Goal: Task Accomplishment & Management: Manage account settings

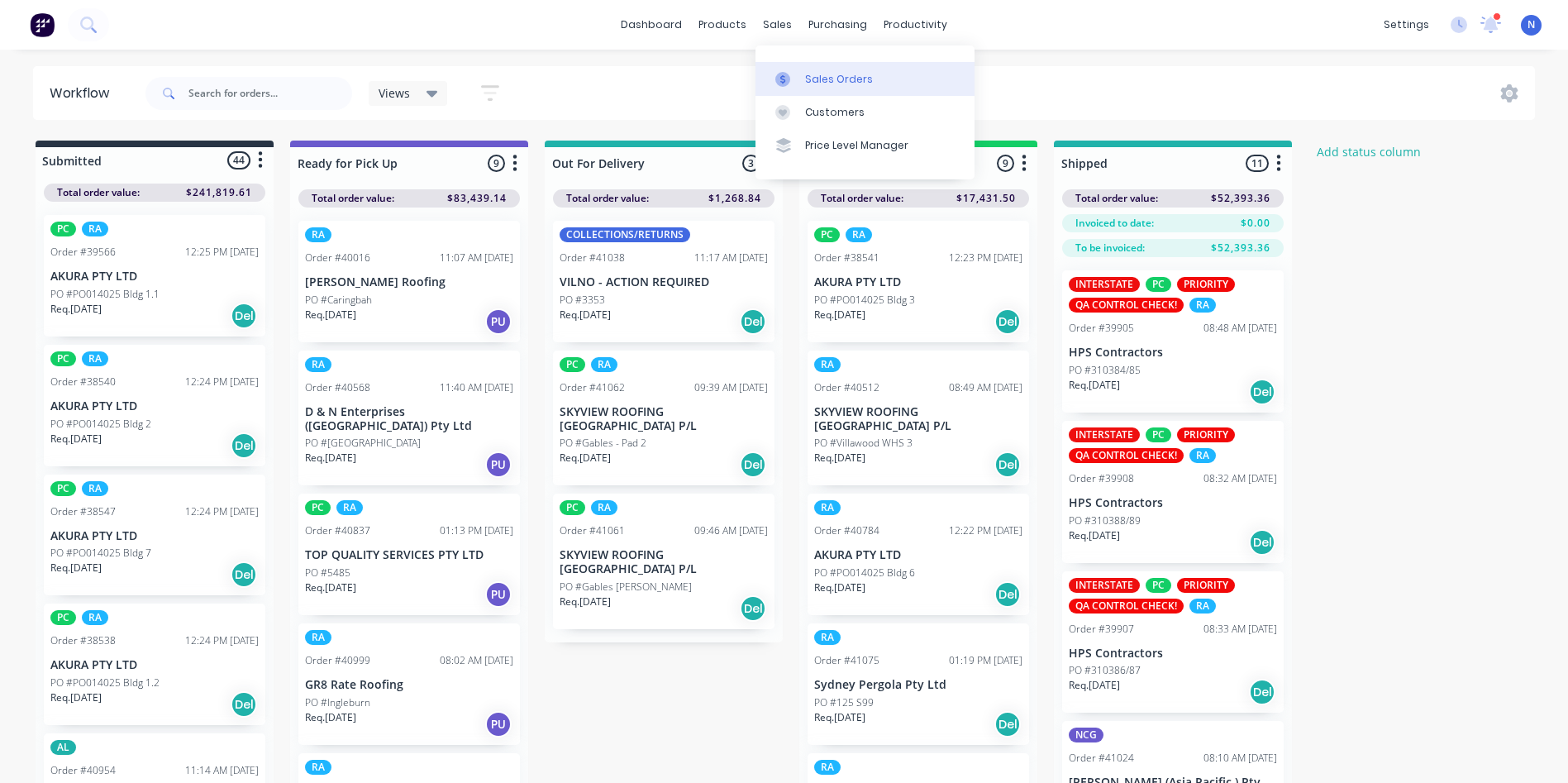
click at [817, 79] on div "Sales Orders" at bounding box center [838, 79] width 68 height 15
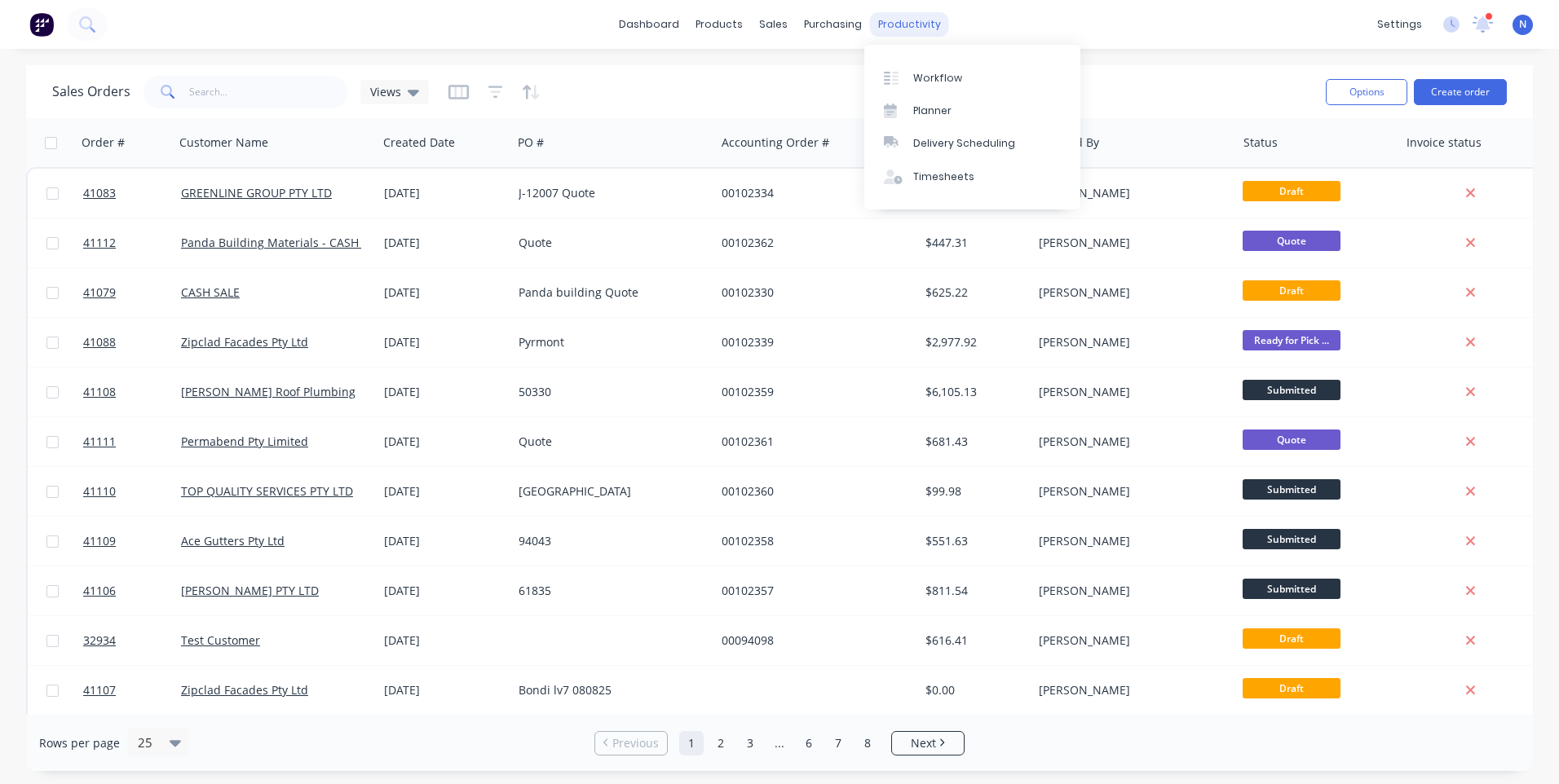
click at [922, 20] on div "productivity" at bounding box center [910, 25] width 79 height 25
click at [955, 80] on div "Workflow" at bounding box center [937, 78] width 49 height 15
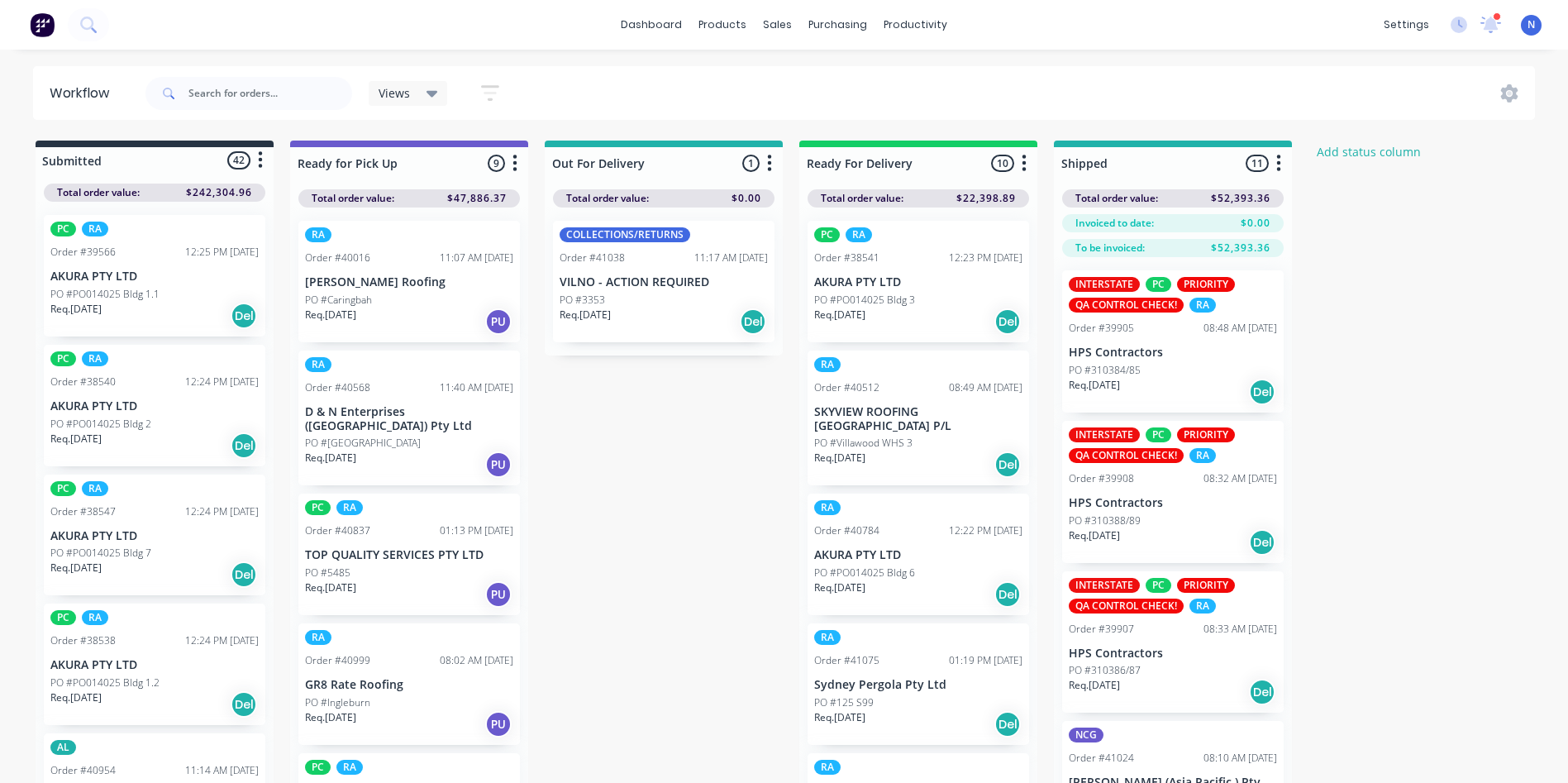
scroll to position [1048, 0]
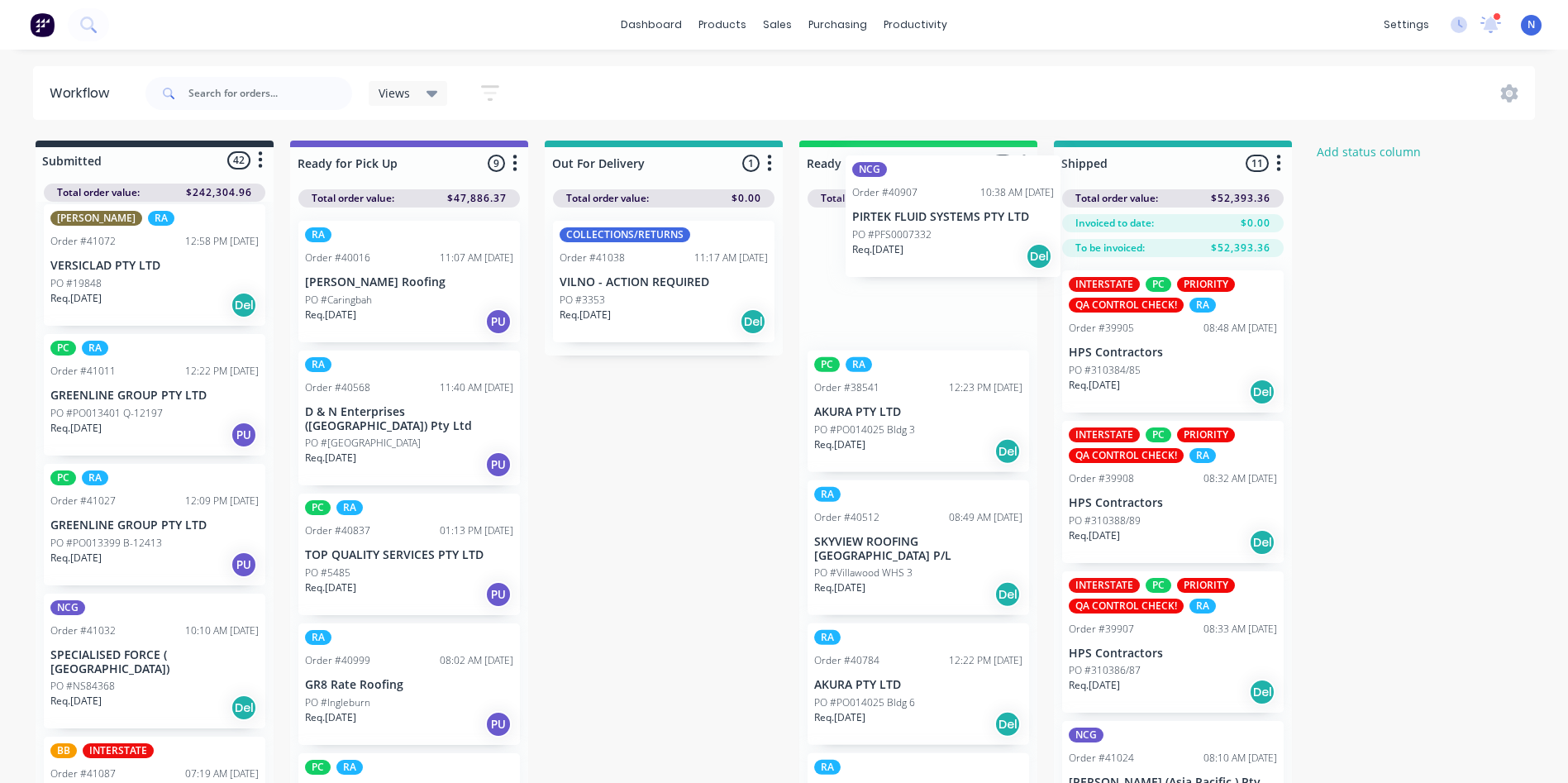
drag, startPoint x: 87, startPoint y: 551, endPoint x: 902, endPoint y: 237, distance: 873.4
click at [902, 237] on div "Submitted 42 Status colour #273444 hex #273444 Save Cancel Summaries Total orde…" at bounding box center [886, 491] width 1799 height 701
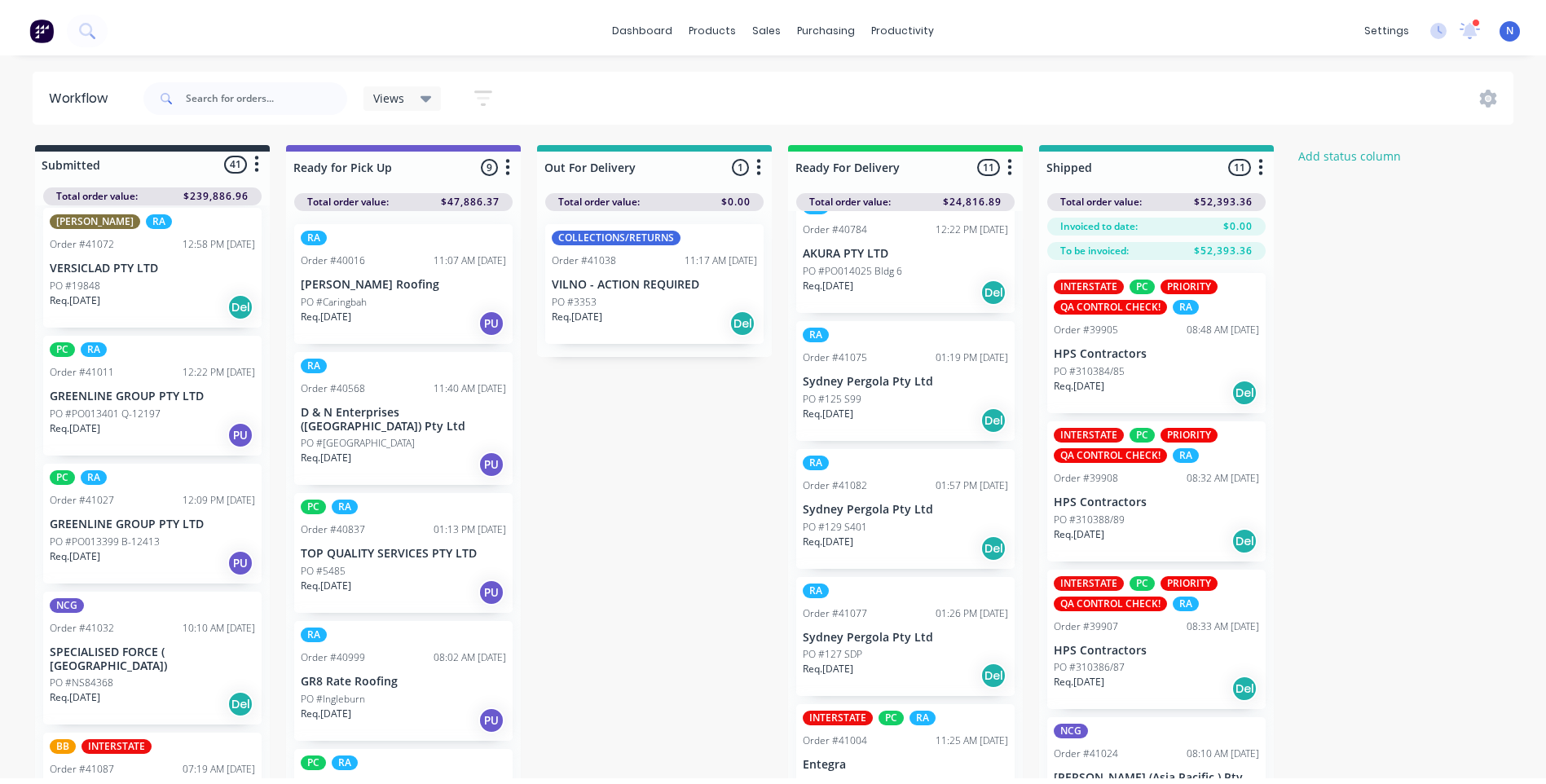
scroll to position [0, 0]
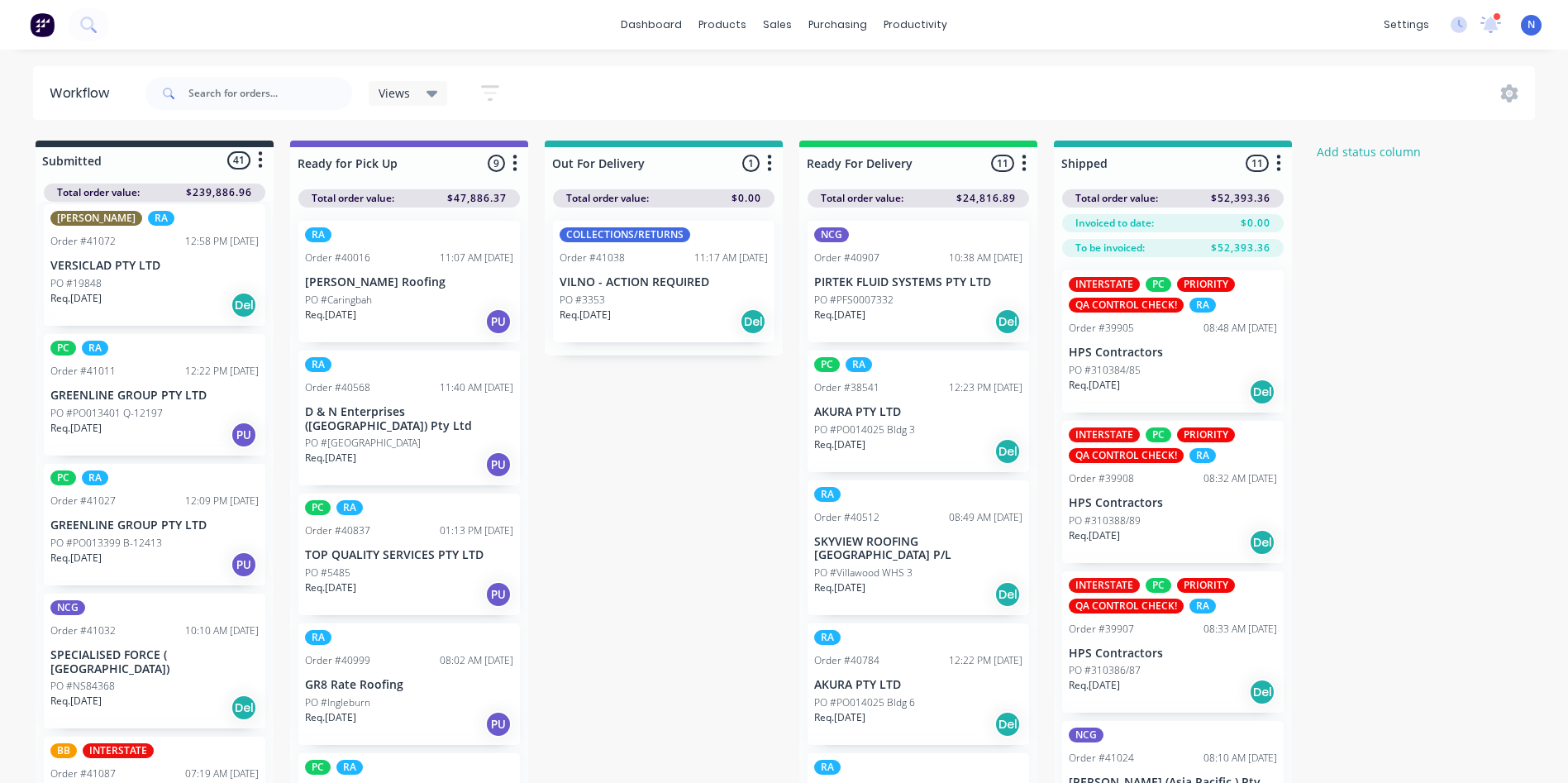
click at [882, 302] on p "PO #PFS0007332" at bounding box center [854, 300] width 79 height 15
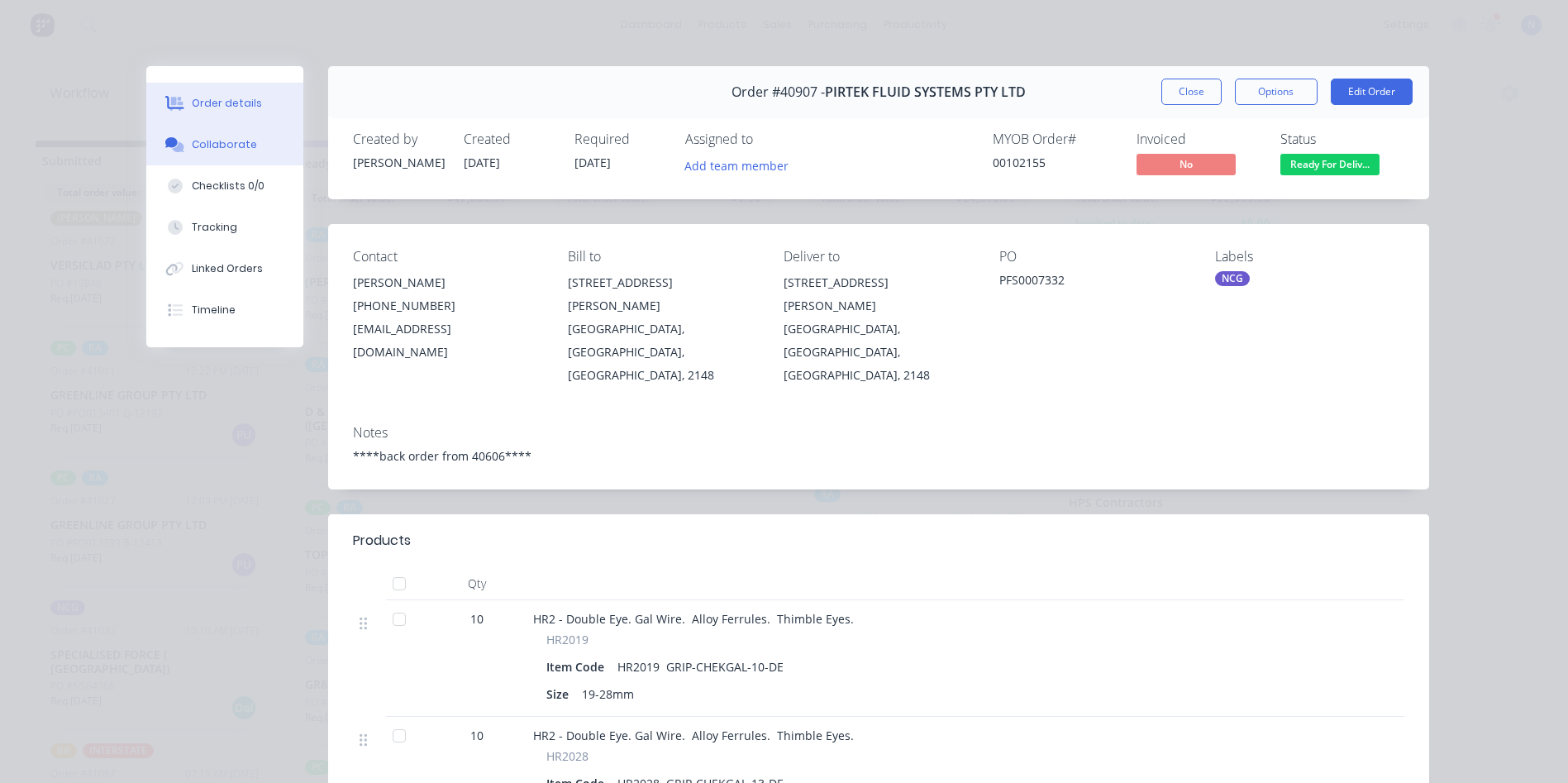
click at [204, 151] on div "Collaborate" at bounding box center [224, 144] width 66 height 15
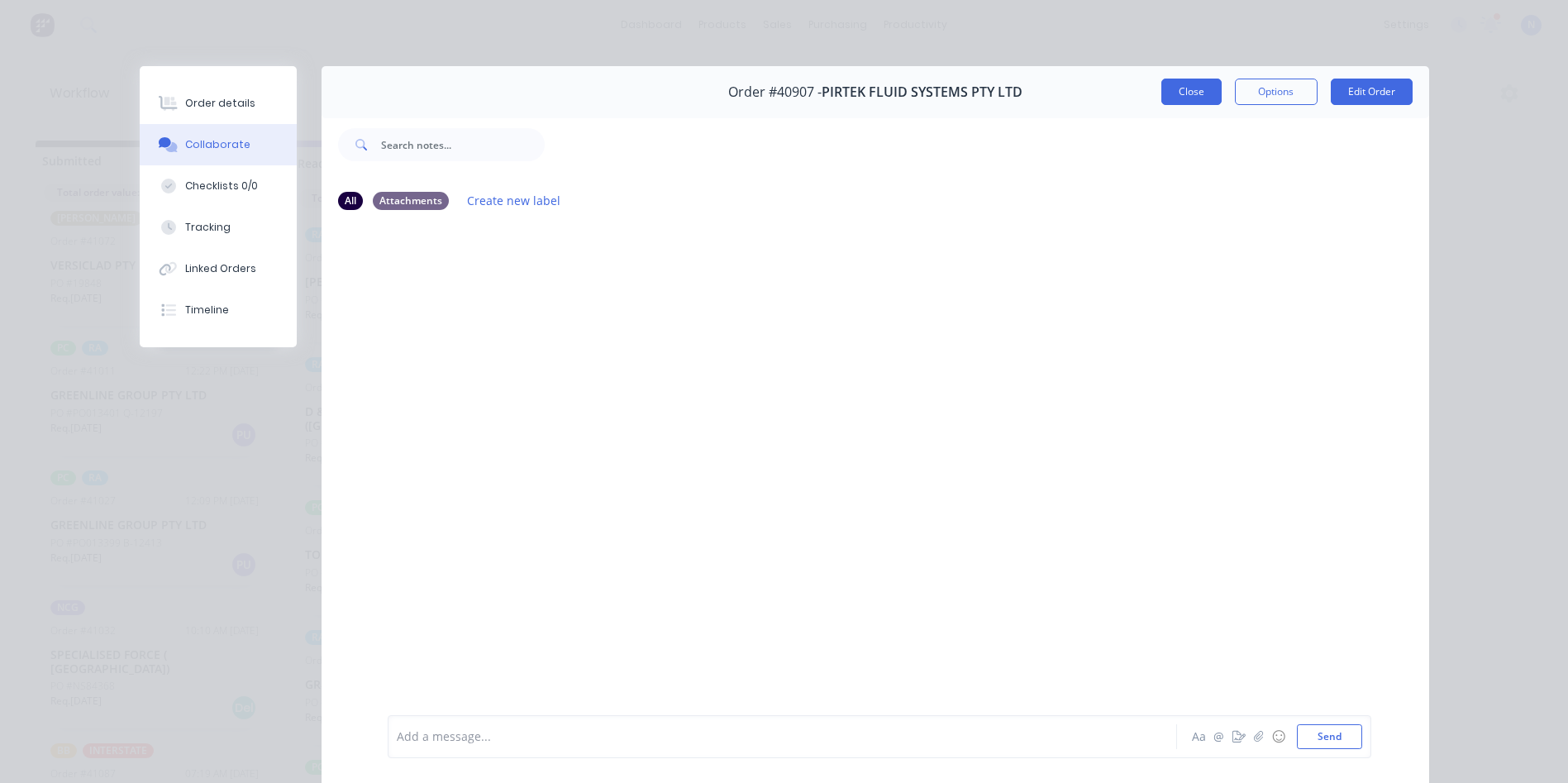
click at [1174, 95] on button "Close" at bounding box center [1192, 91] width 60 height 26
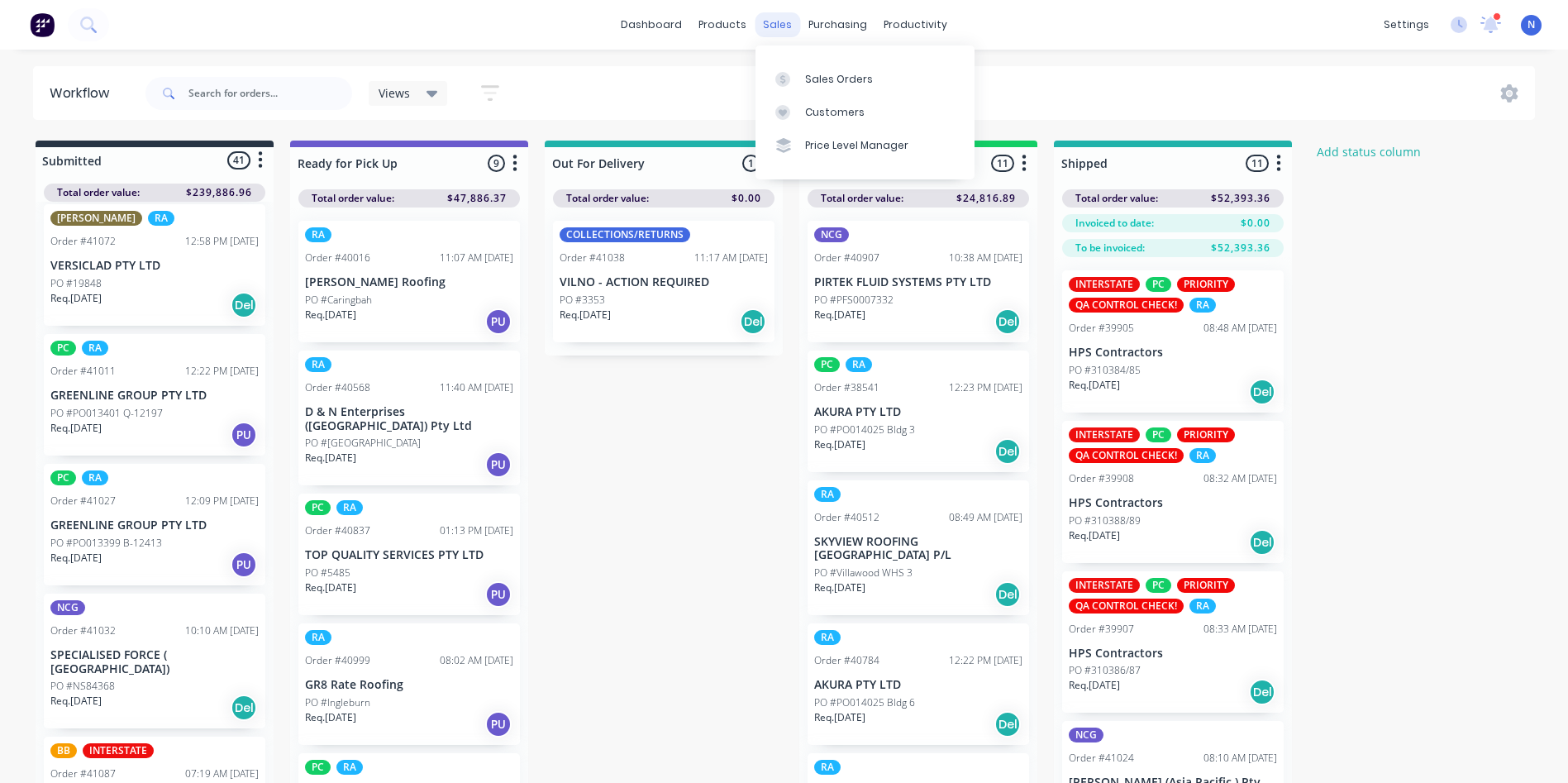
click at [772, 32] on div "sales" at bounding box center [777, 25] width 45 height 25
click at [819, 82] on div "Sales Orders" at bounding box center [838, 79] width 68 height 15
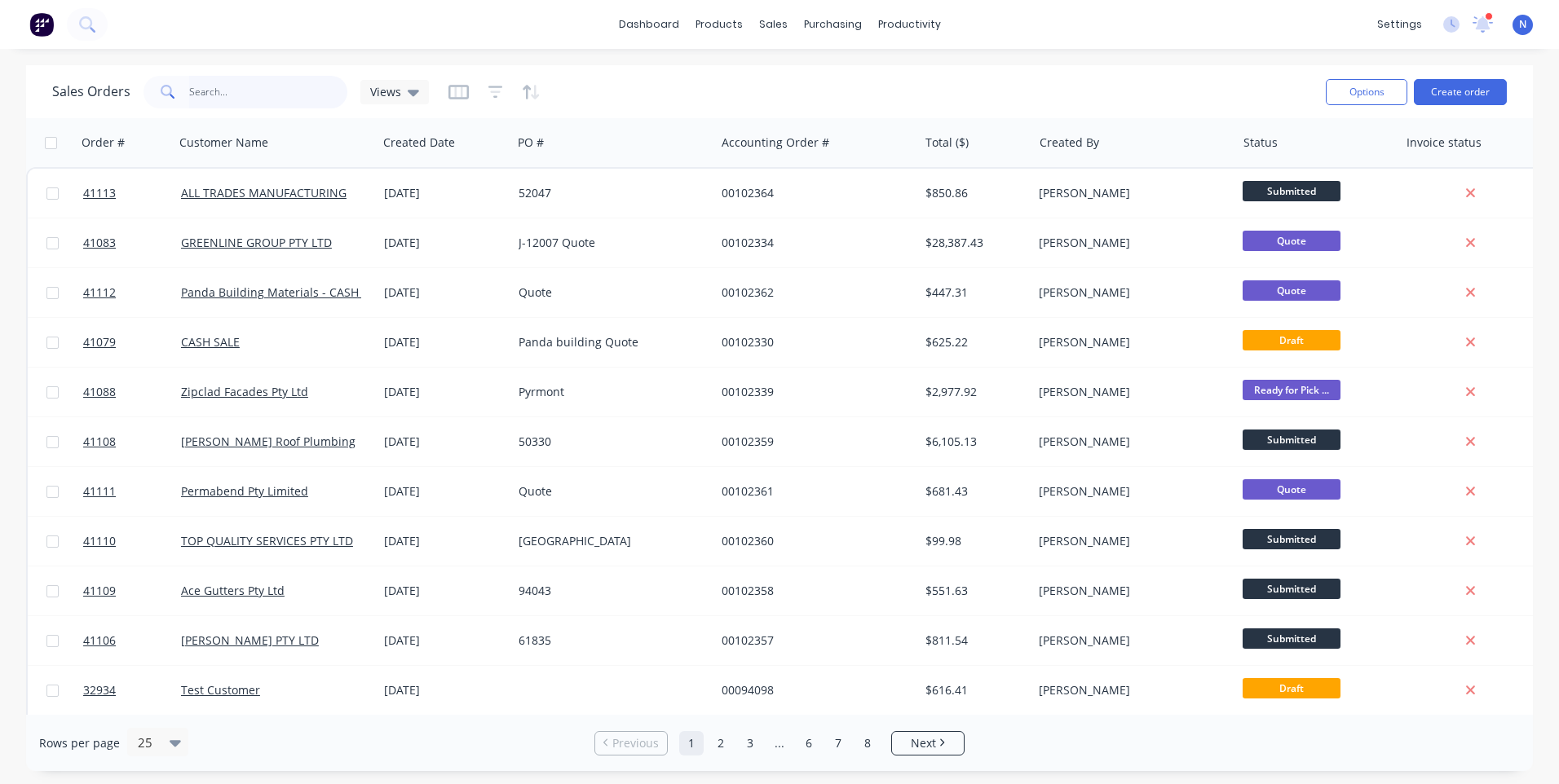
click at [298, 86] on input "text" at bounding box center [268, 91] width 159 height 33
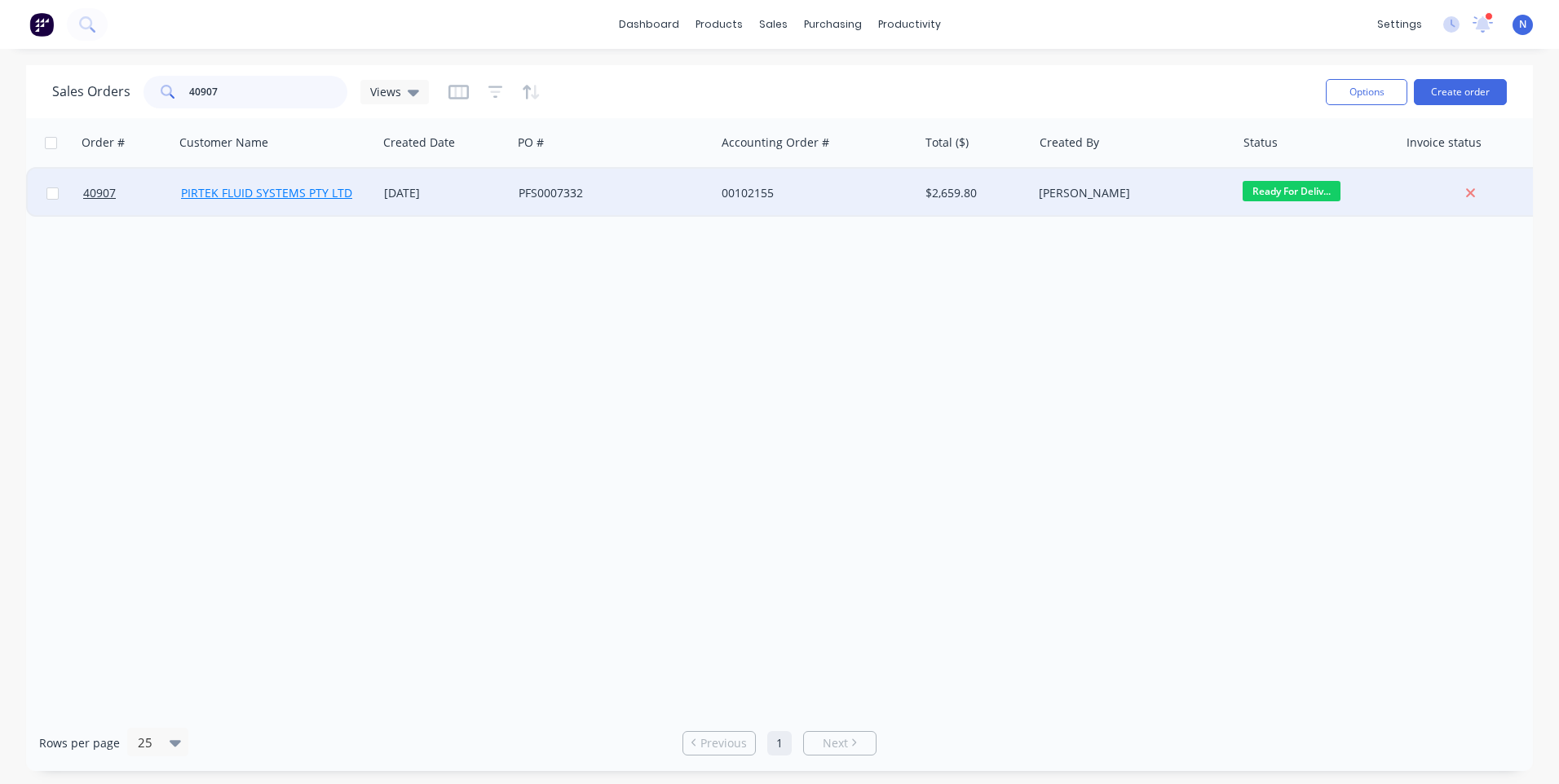
type input "40907"
click at [259, 194] on link "PIRTEK FLUID SYSTEMS PTY LTD" at bounding box center [266, 192] width 171 height 15
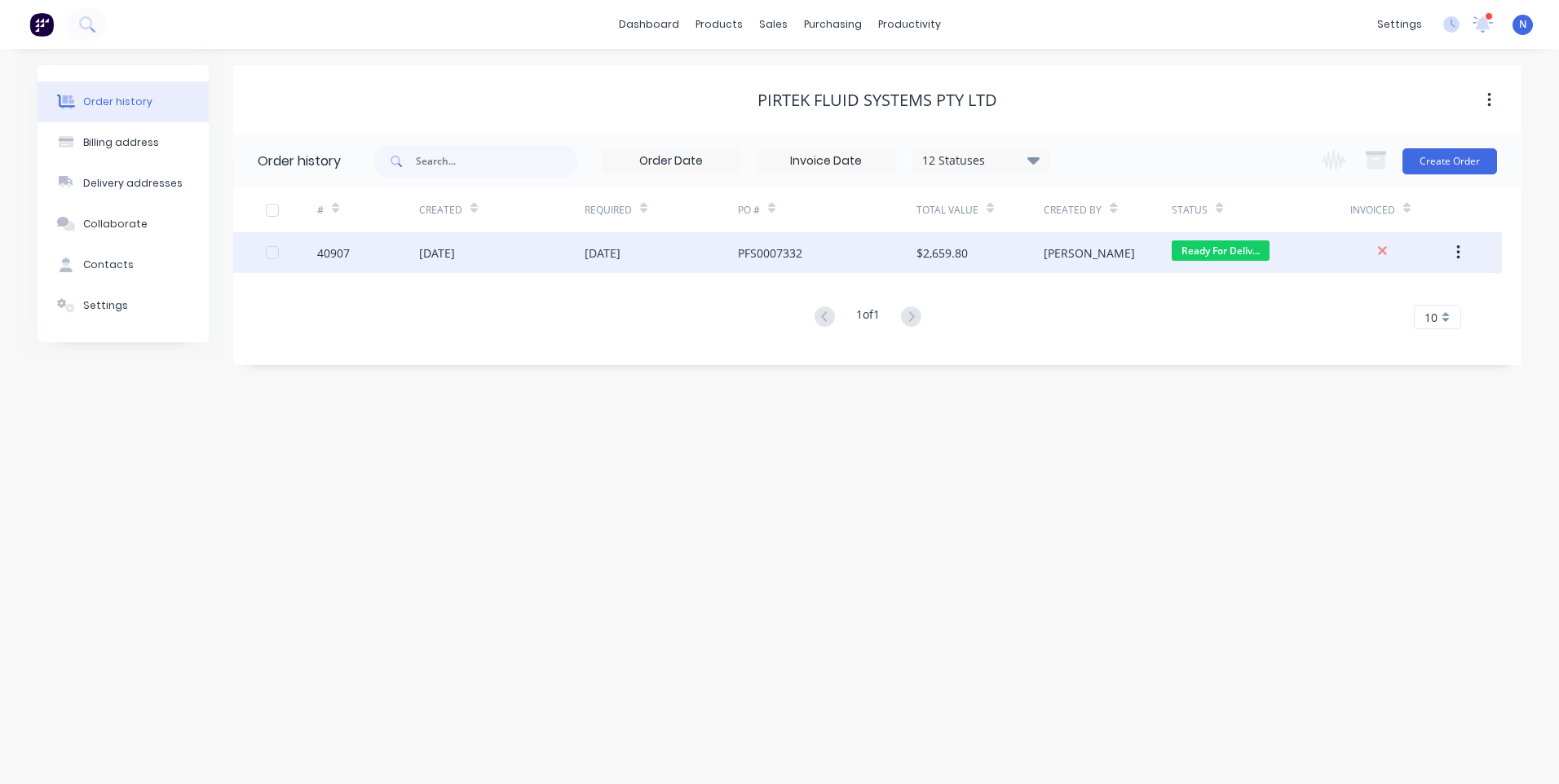
click at [971, 263] on div "$2,659.80" at bounding box center [980, 253] width 127 height 41
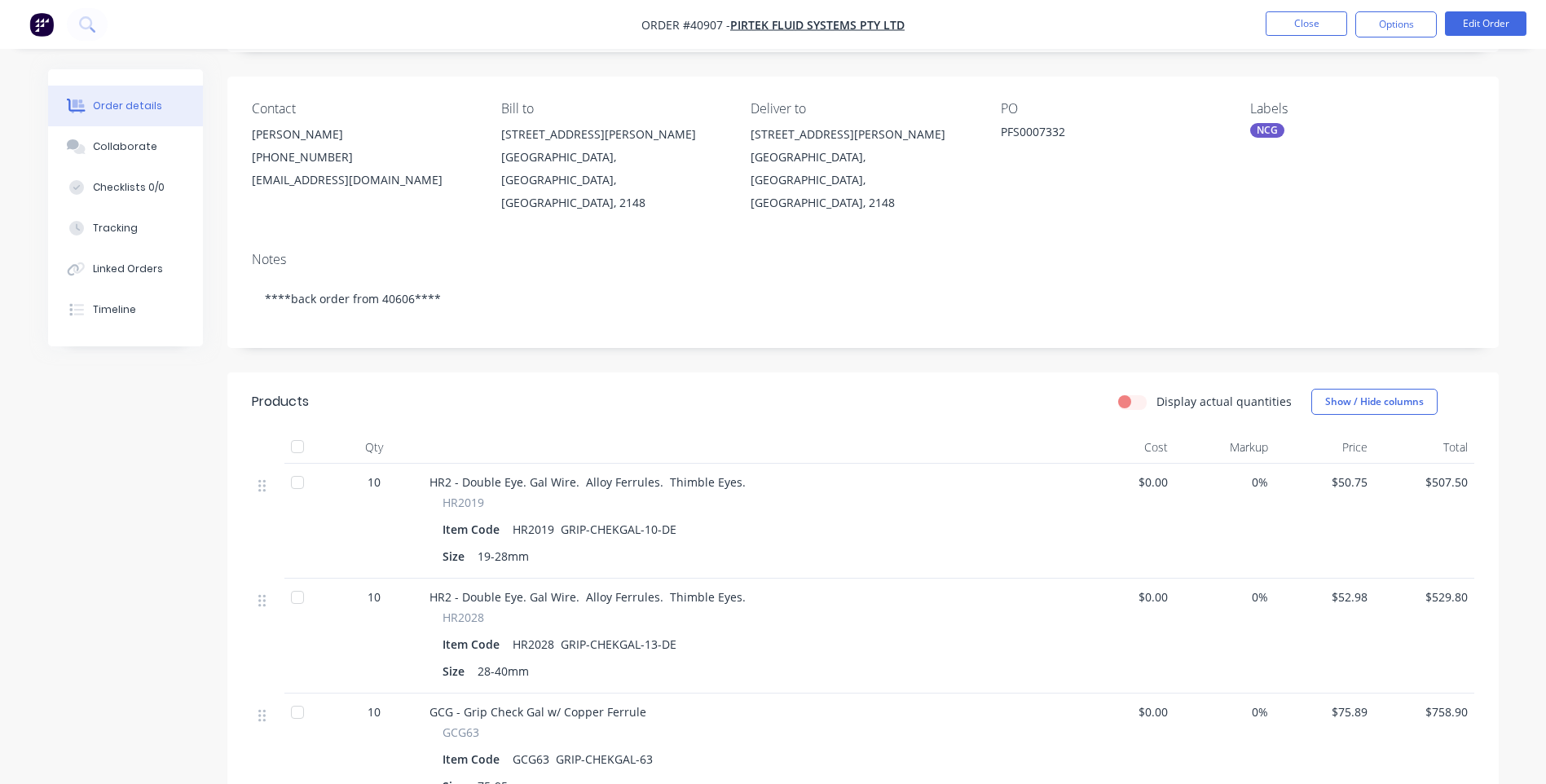
scroll to position [163, 0]
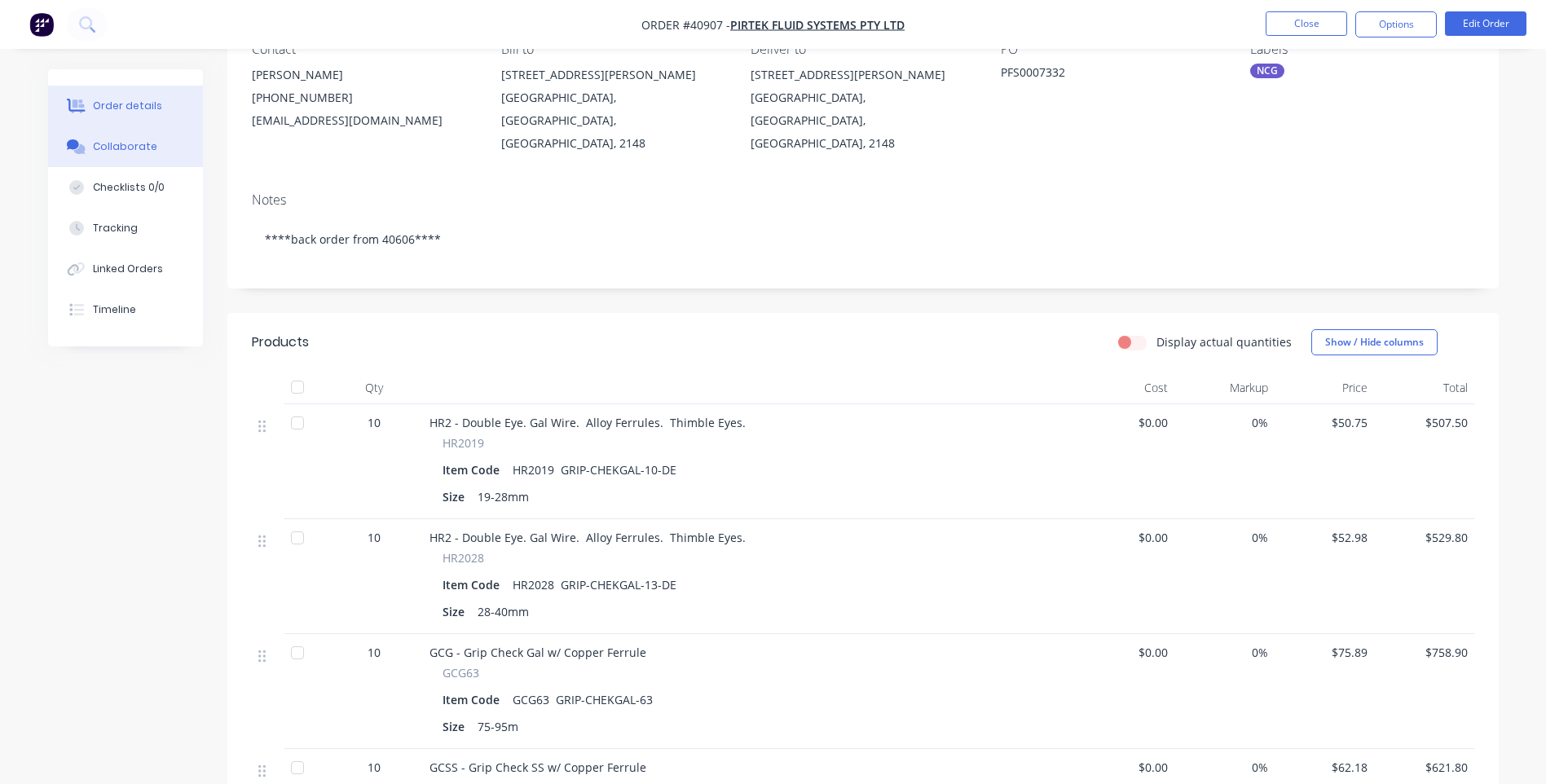
click at [173, 150] on button "Collaborate" at bounding box center [125, 147] width 155 height 41
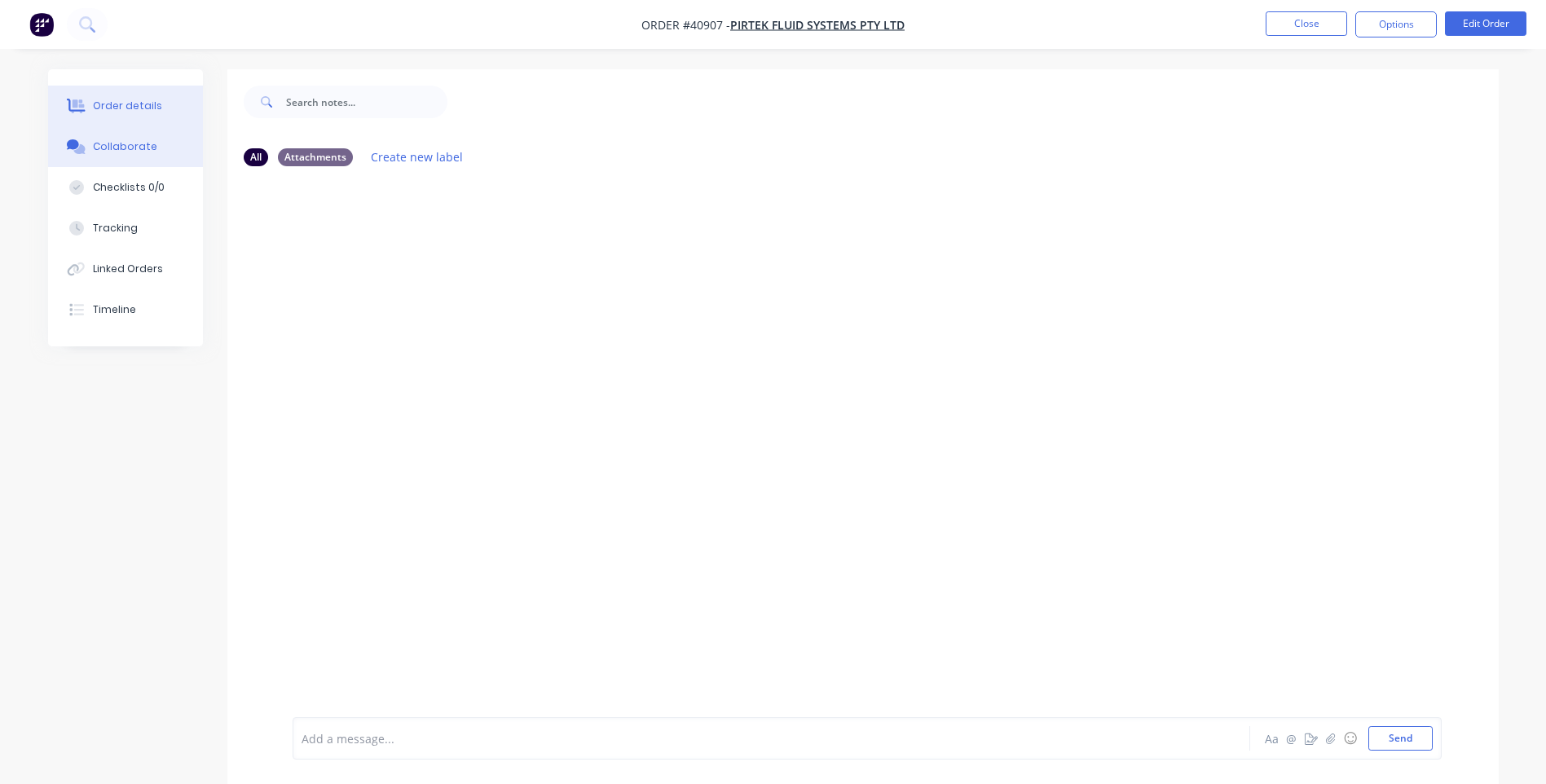
click at [143, 101] on div "Order details" at bounding box center [128, 106] width 69 height 15
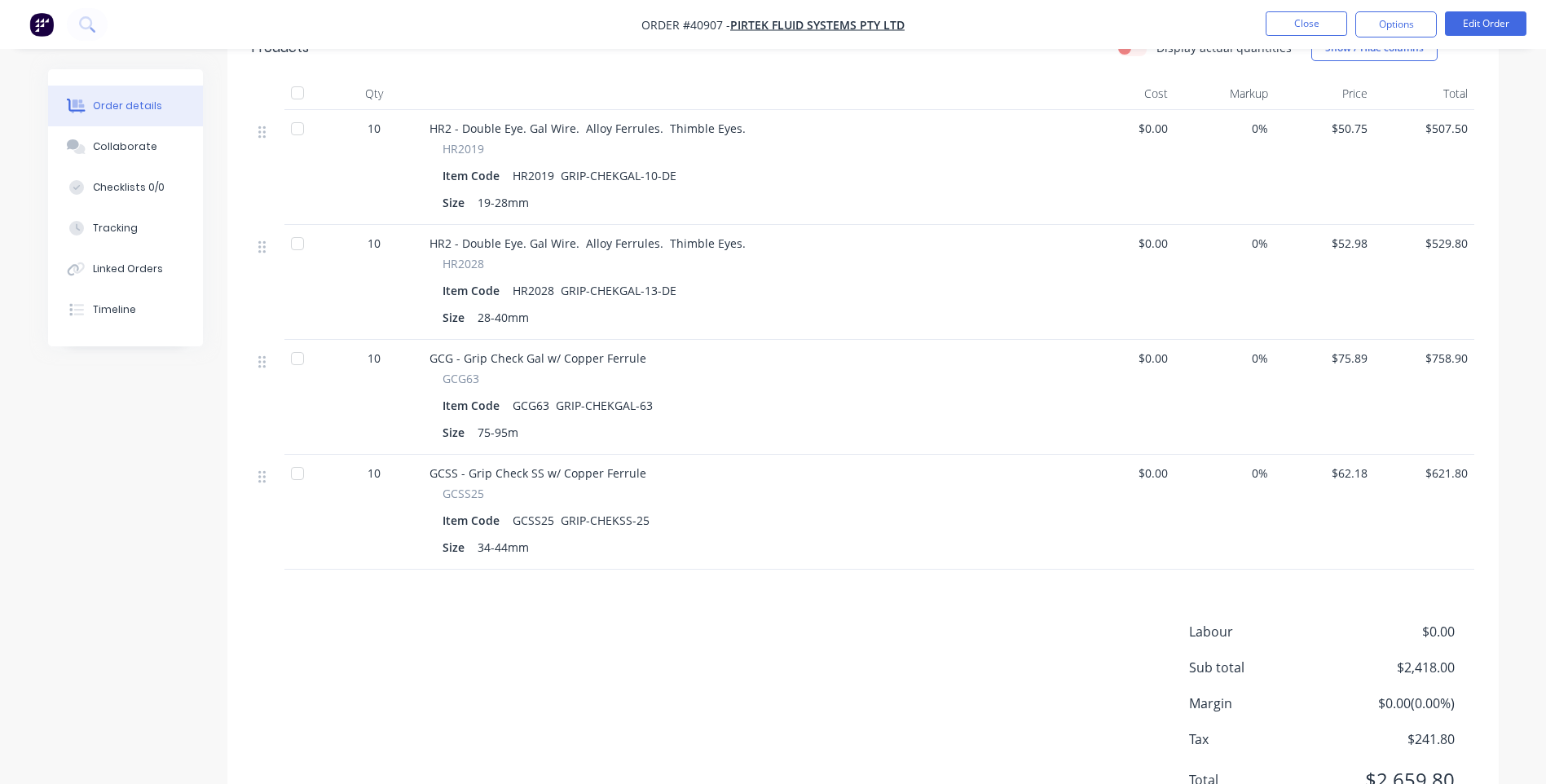
scroll to position [511, 0]
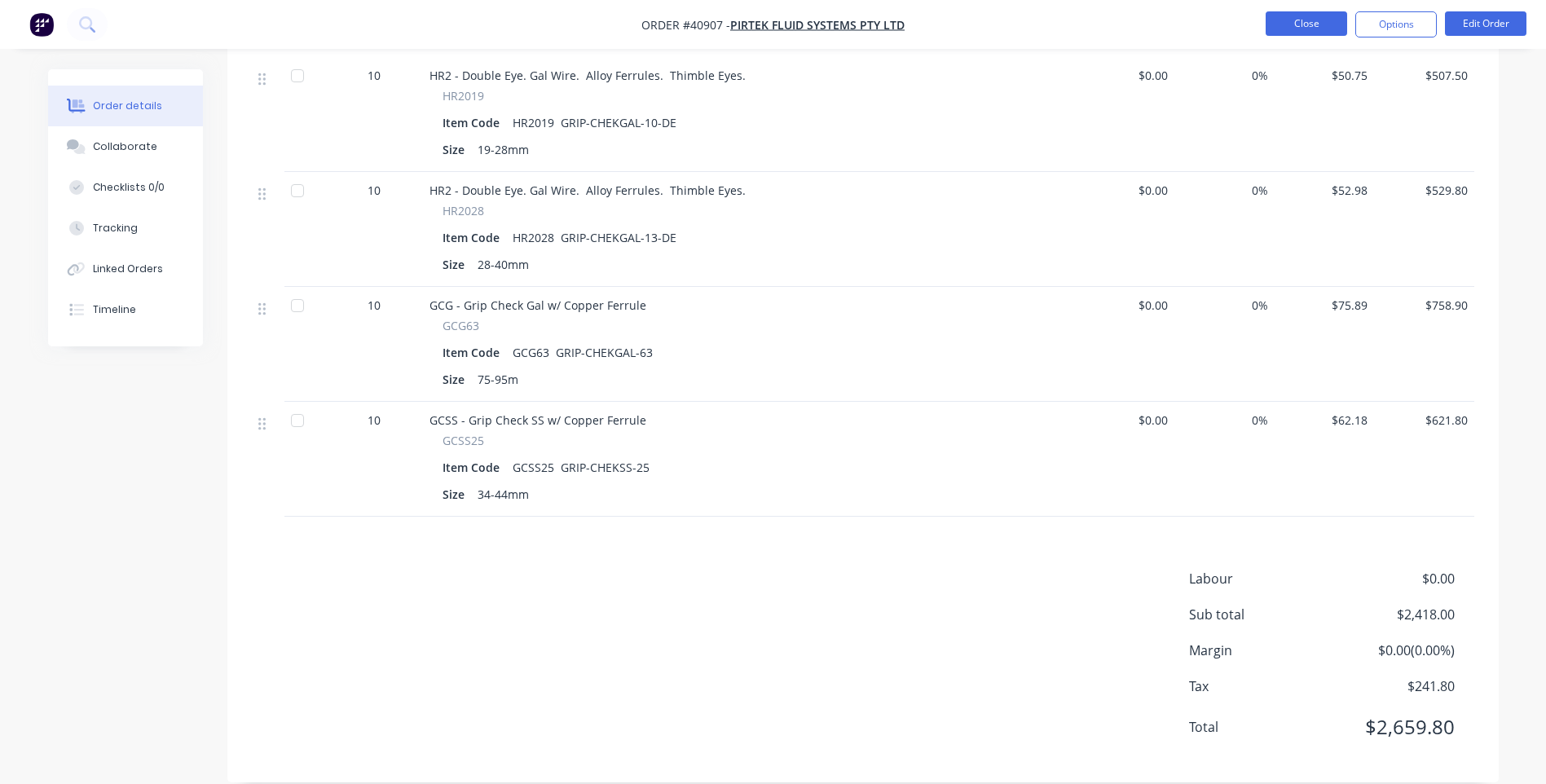
click at [1288, 20] on button "Close" at bounding box center [1307, 24] width 82 height 25
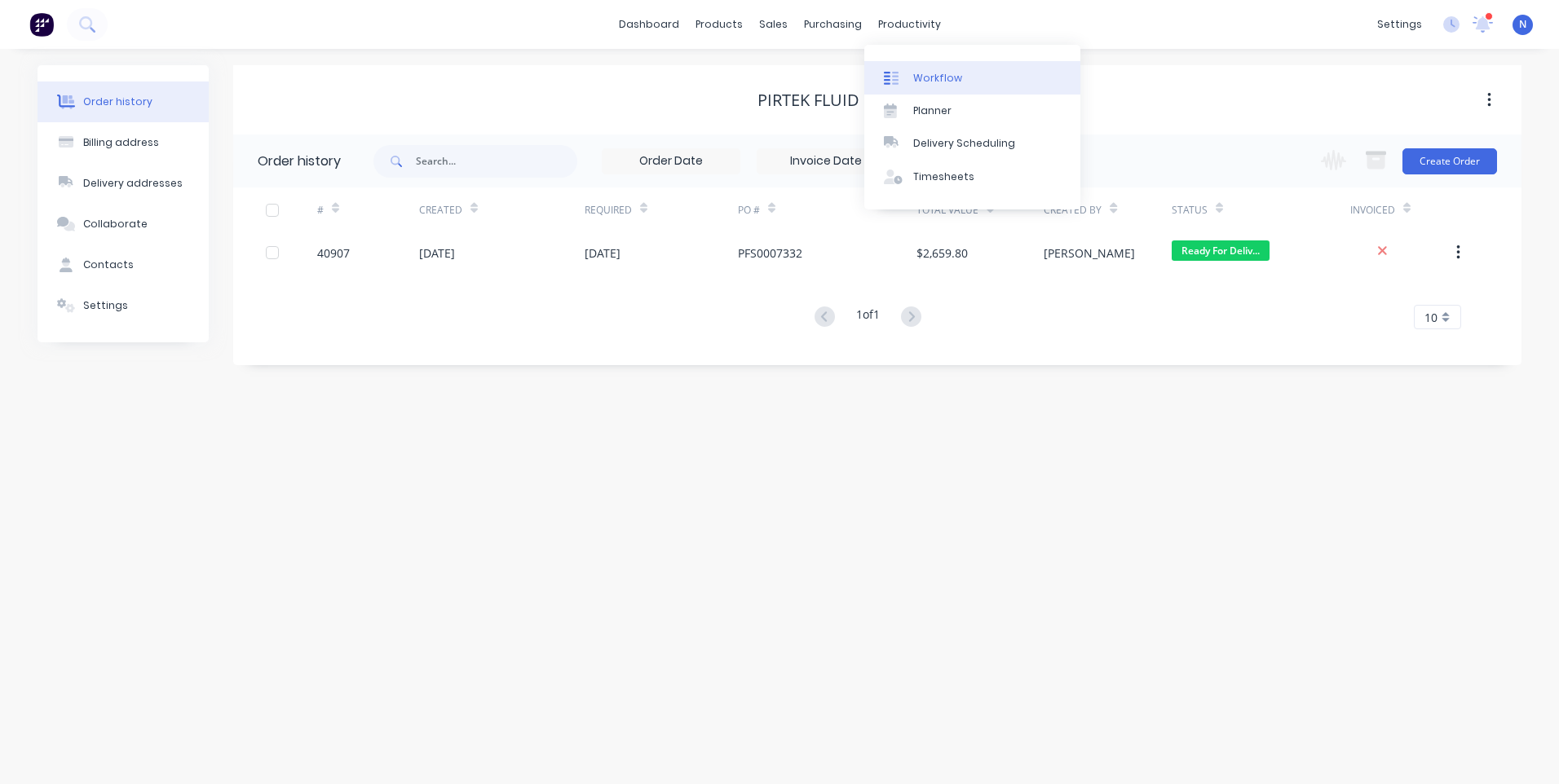
click at [927, 25] on div "productivity" at bounding box center [910, 25] width 79 height 25
click at [951, 79] on div "Workflow" at bounding box center [937, 78] width 49 height 15
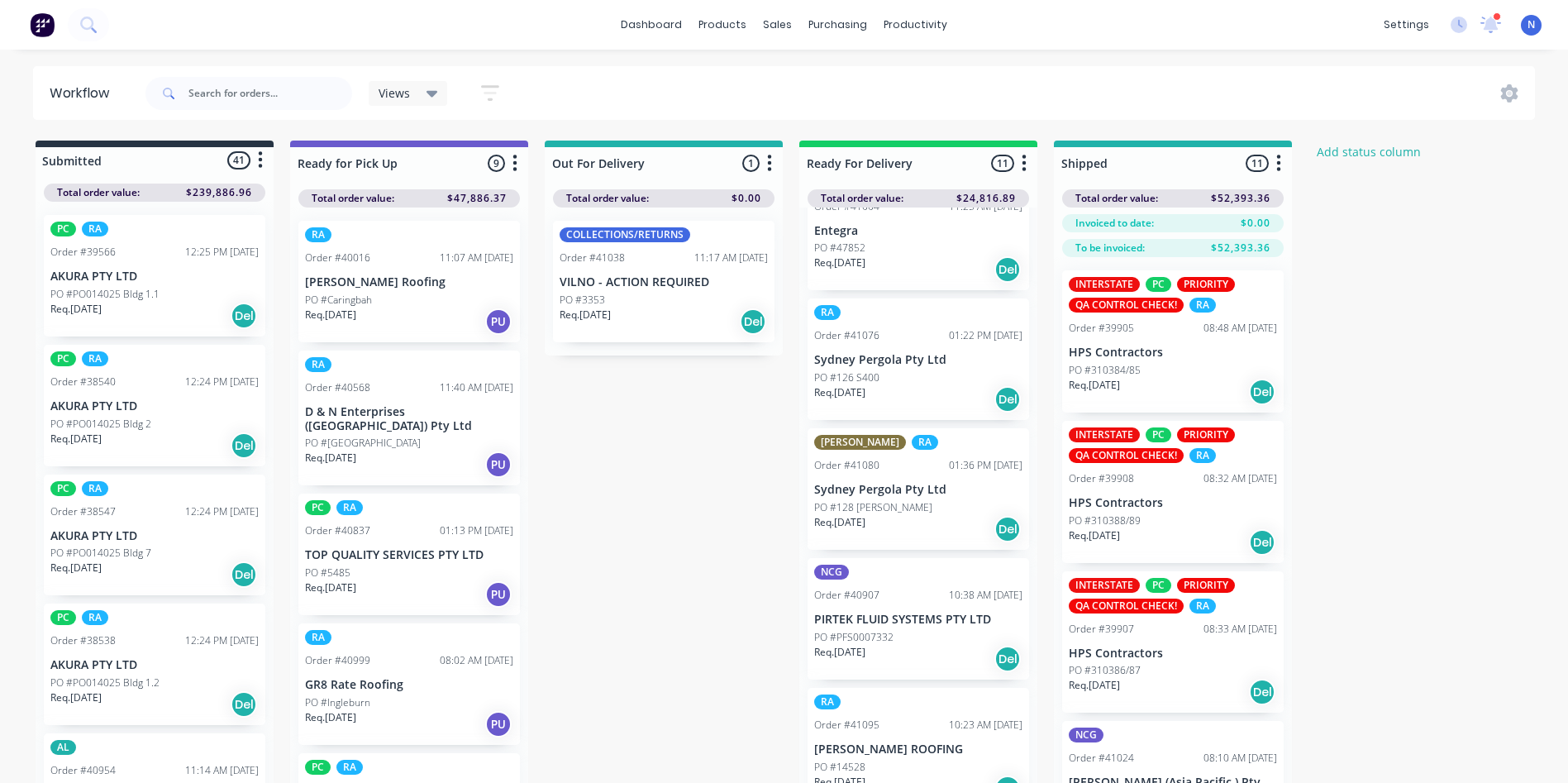
scroll to position [848, 0]
click at [858, 626] on p "PO #PFS0007332" at bounding box center [854, 633] width 79 height 15
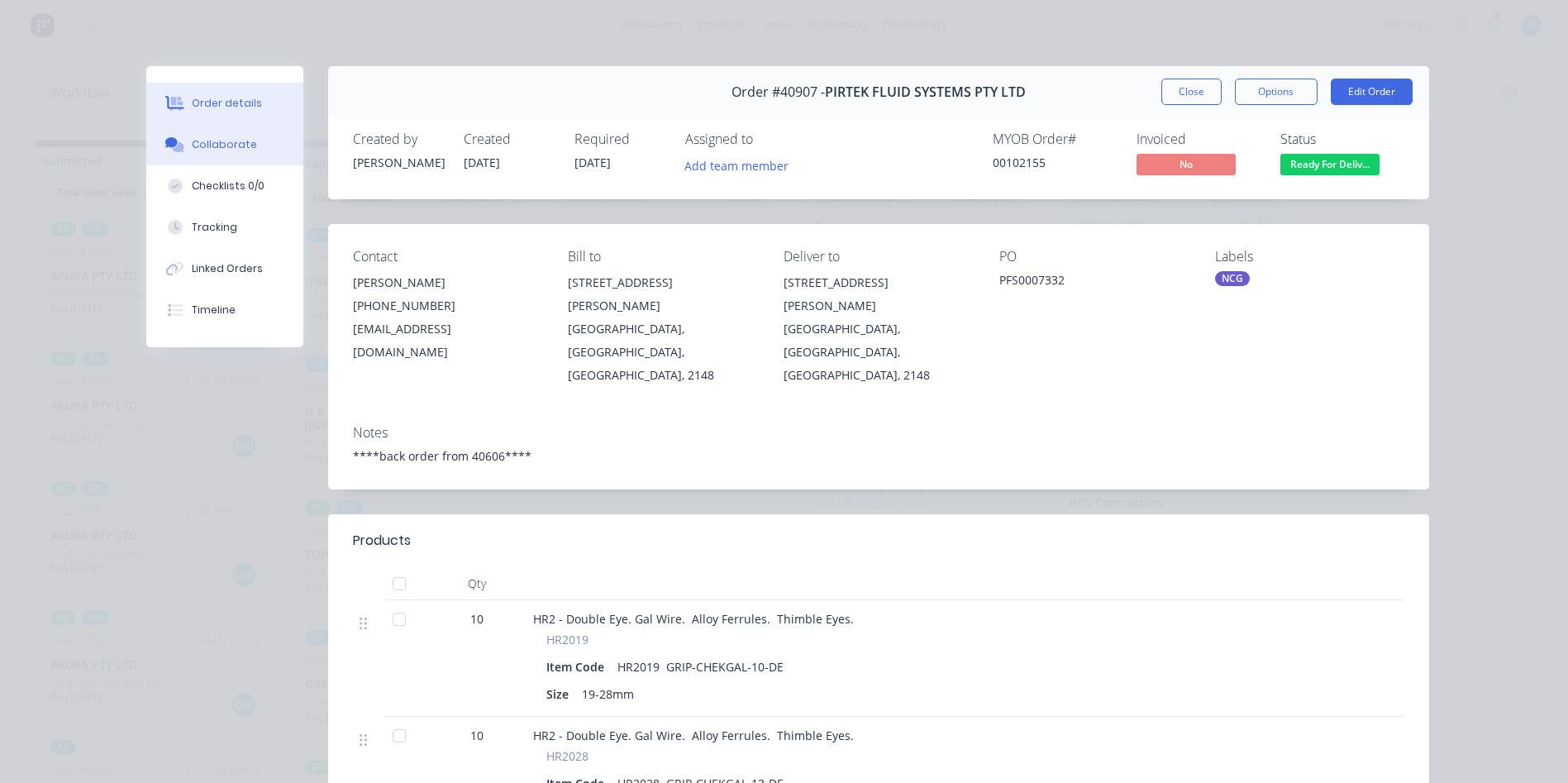
click at [248, 156] on button "Collaborate" at bounding box center [224, 145] width 157 height 41
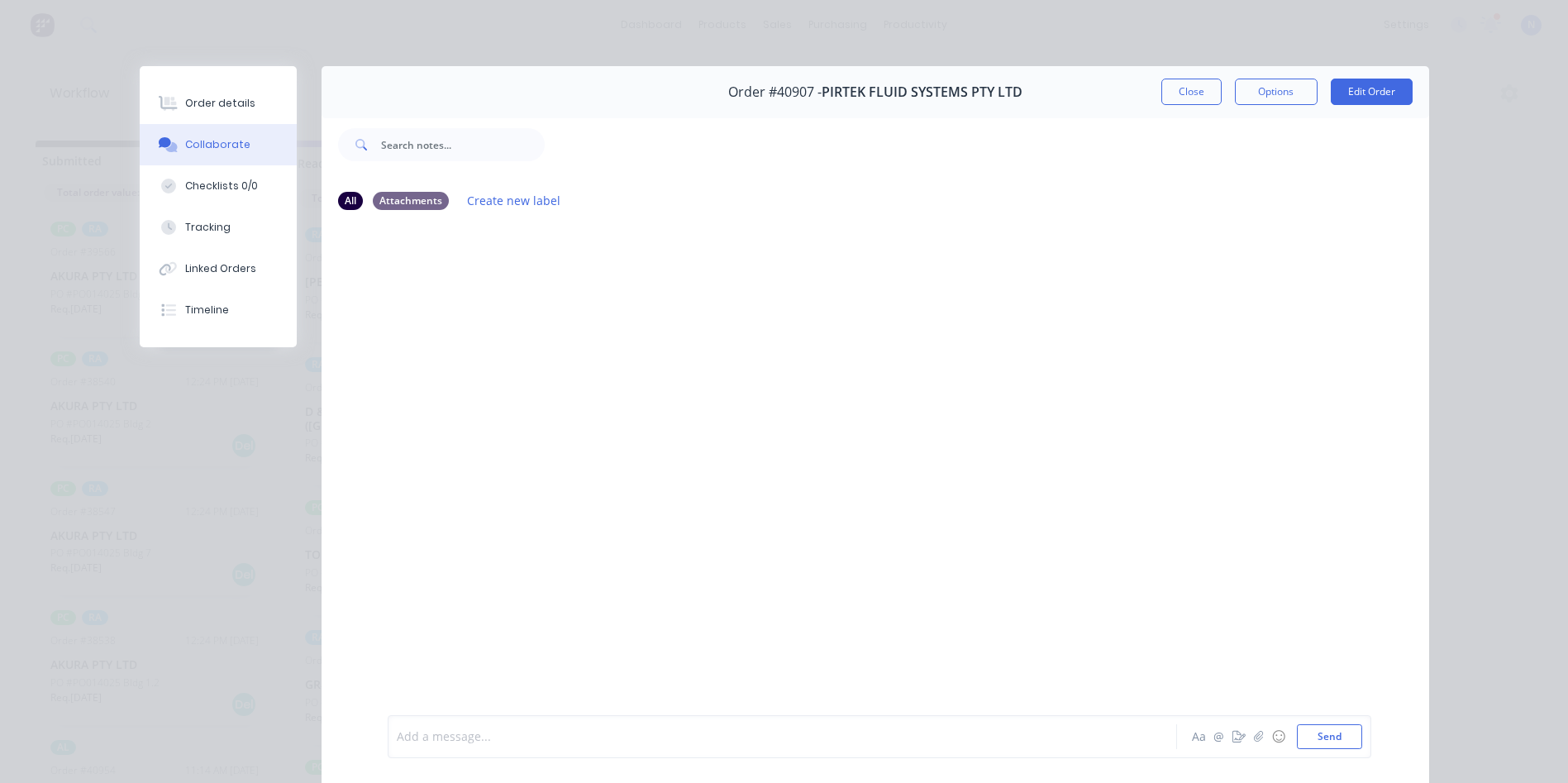
click at [628, 733] on div at bounding box center [759, 737] width 723 height 17
click at [1168, 96] on button "Close" at bounding box center [1192, 91] width 60 height 26
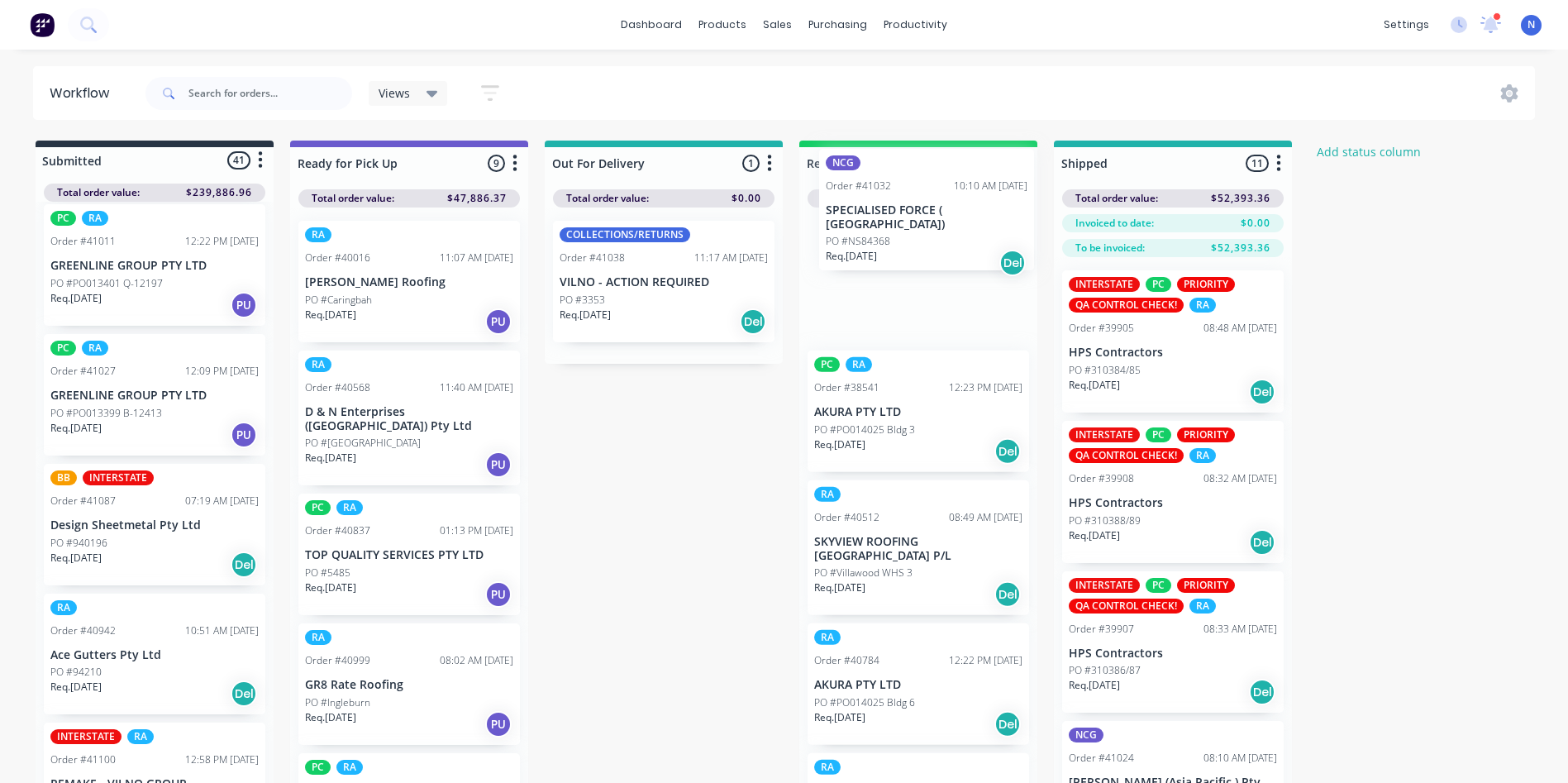
scroll to position [0, 0]
drag, startPoint x: 104, startPoint y: 545, endPoint x: 900, endPoint y: 218, distance: 860.5
click at [900, 218] on div "Submitted 41 Status colour #273444 hex #273444 Save Cancel Summaries Total orde…" at bounding box center [886, 491] width 1799 height 701
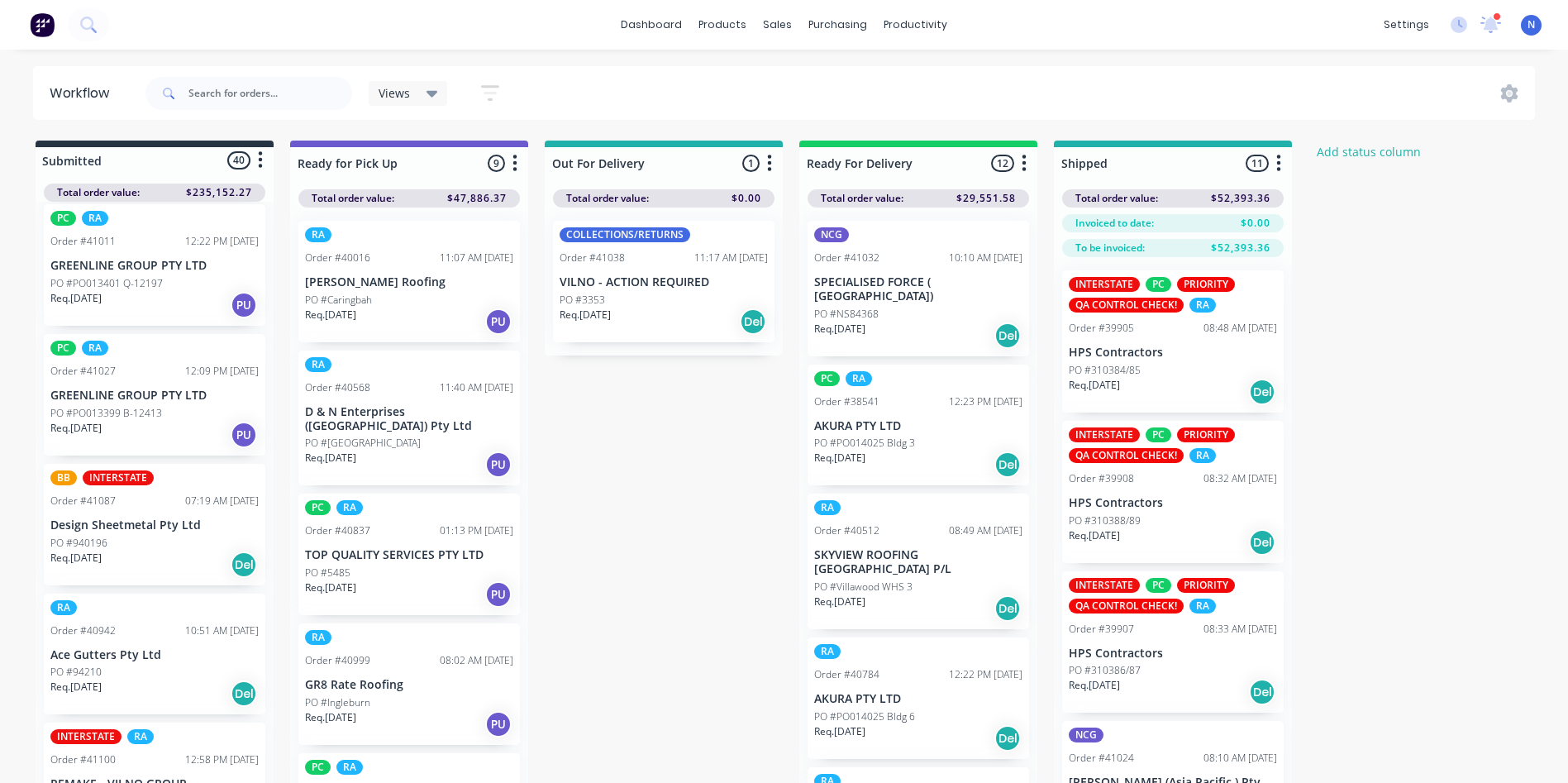
click at [861, 288] on p "SPECIALISED FORCE ( [GEOGRAPHIC_DATA])" at bounding box center [918, 289] width 208 height 28
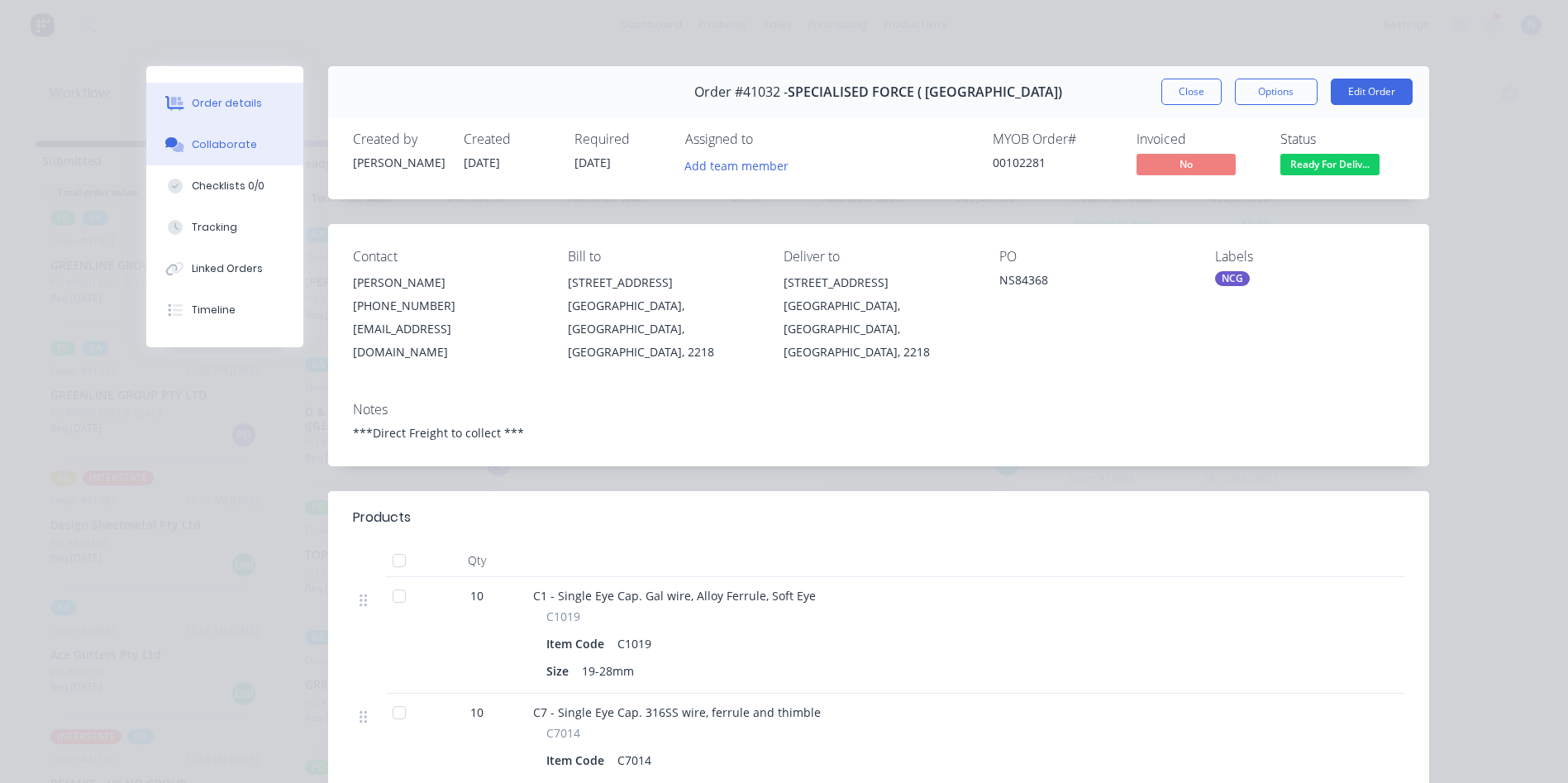
click at [235, 150] on div "Collaborate" at bounding box center [224, 144] width 66 height 15
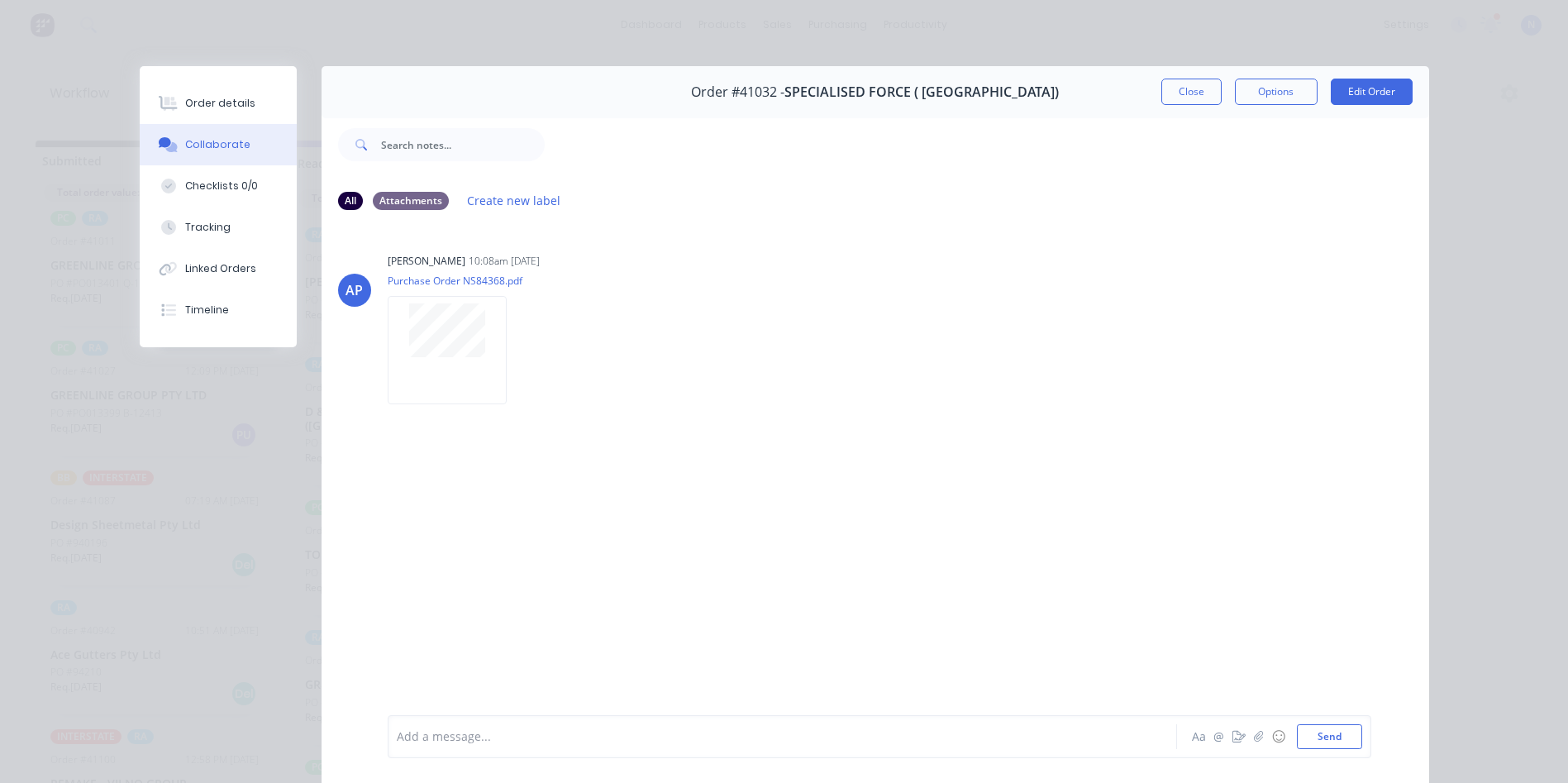
click at [641, 730] on div at bounding box center [759, 737] width 723 height 17
click at [1184, 102] on button "Close" at bounding box center [1192, 91] width 60 height 26
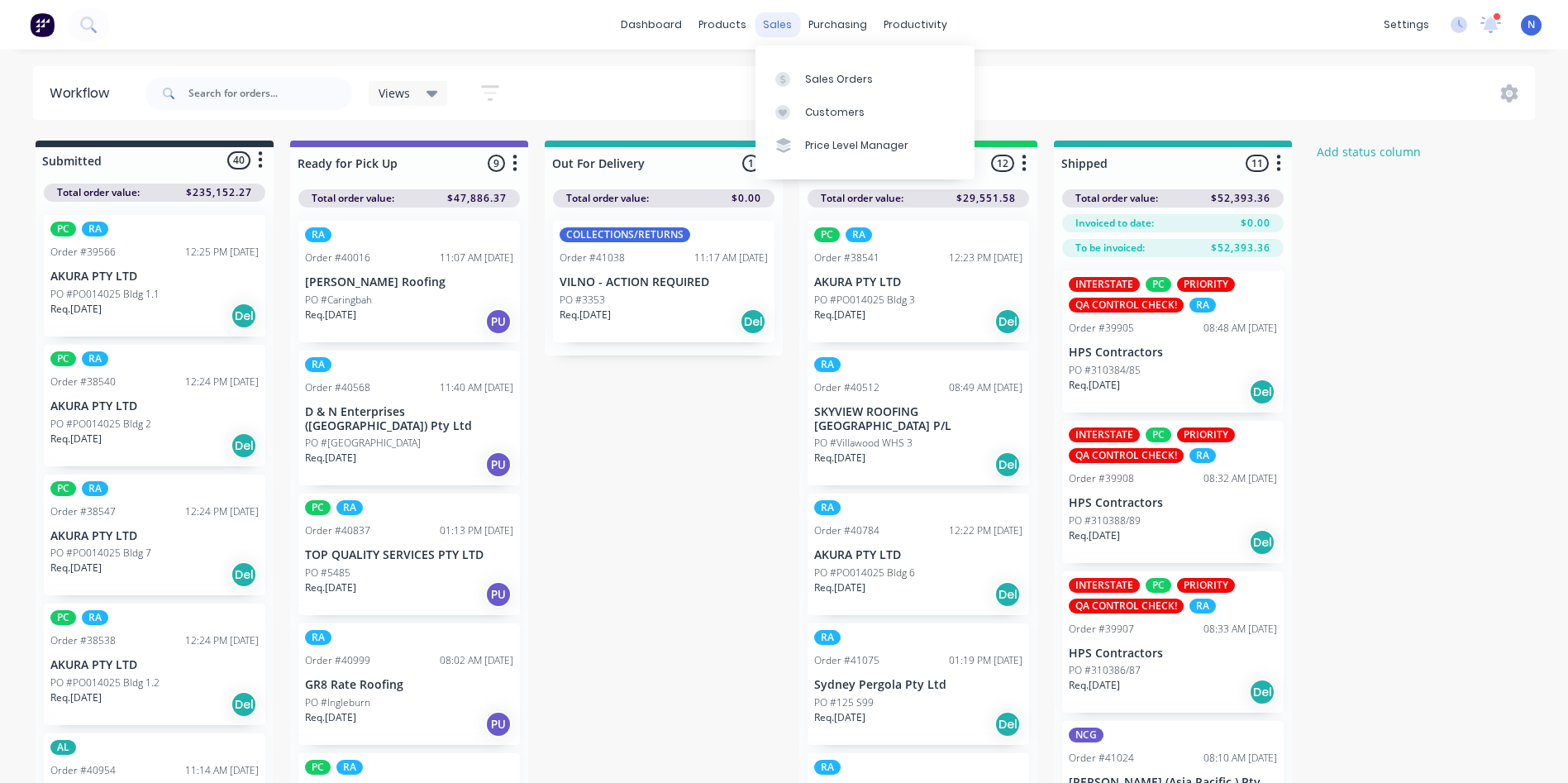
click at [781, 32] on div "sales" at bounding box center [777, 25] width 45 height 25
click at [825, 74] on div "Sales Orders" at bounding box center [838, 79] width 68 height 15
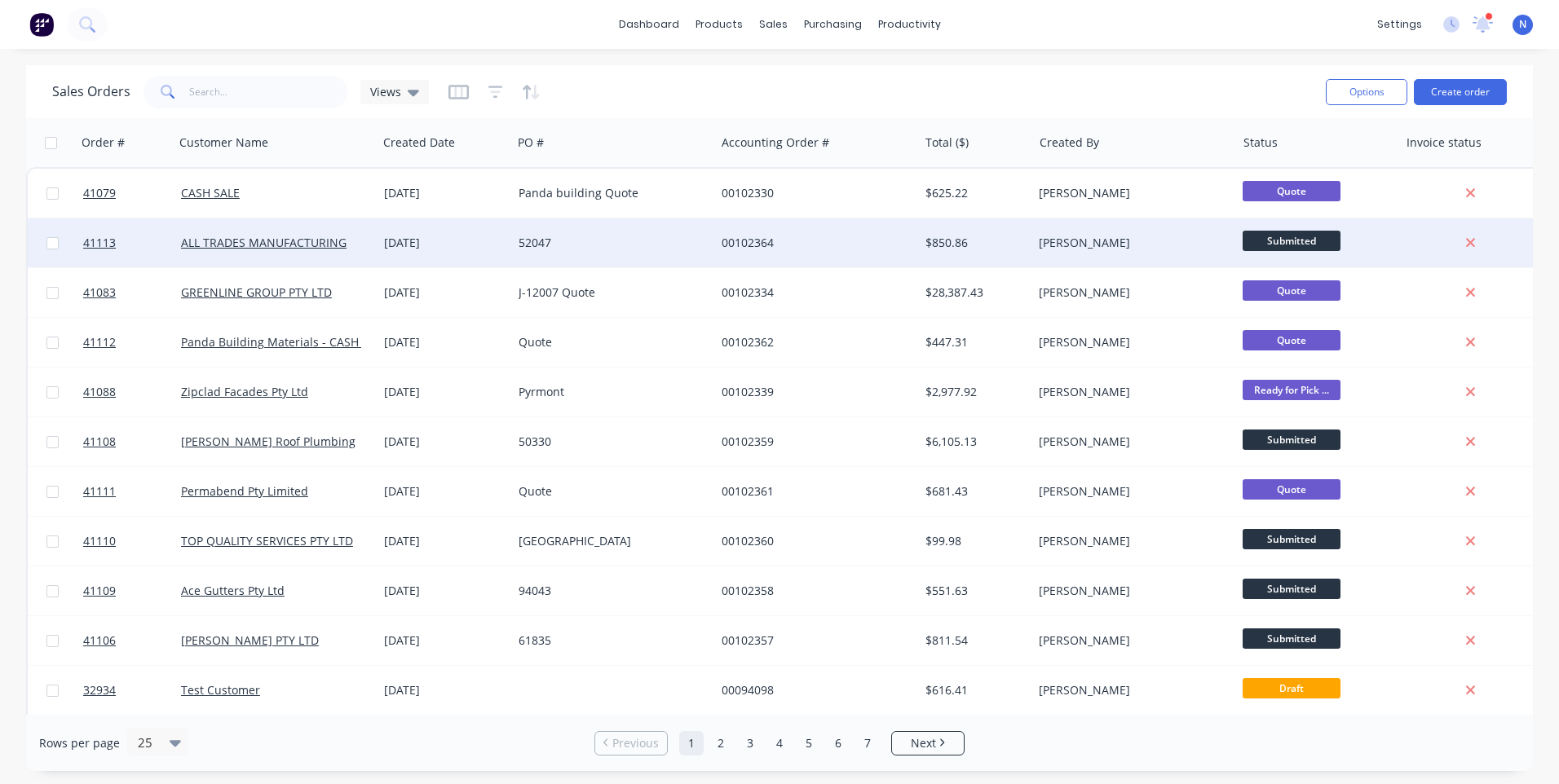
click at [761, 250] on div "00102364" at bounding box center [812, 242] width 181 height 16
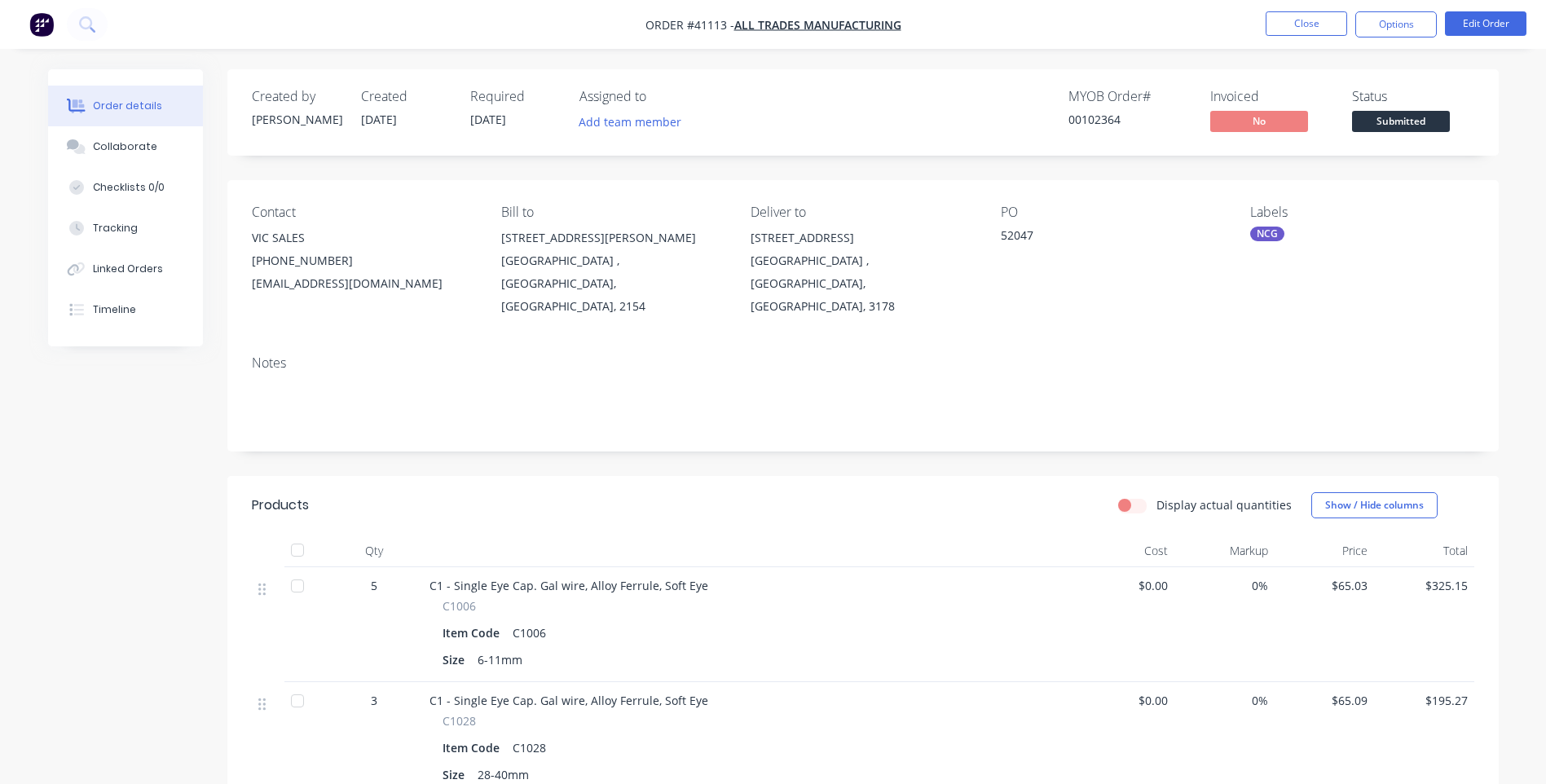
scroll to position [163, 0]
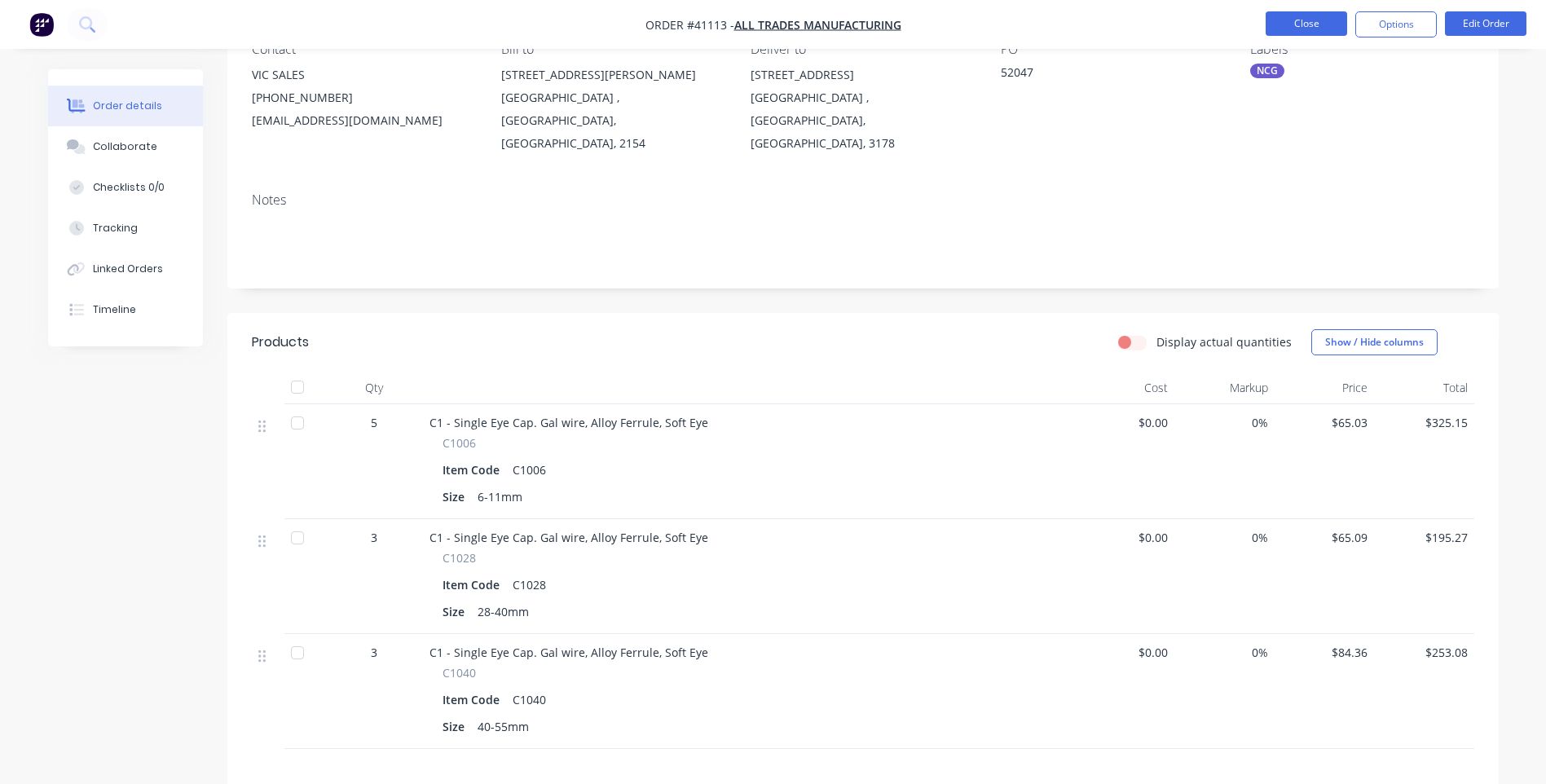
click at [1318, 28] on button "Close" at bounding box center [1307, 24] width 82 height 25
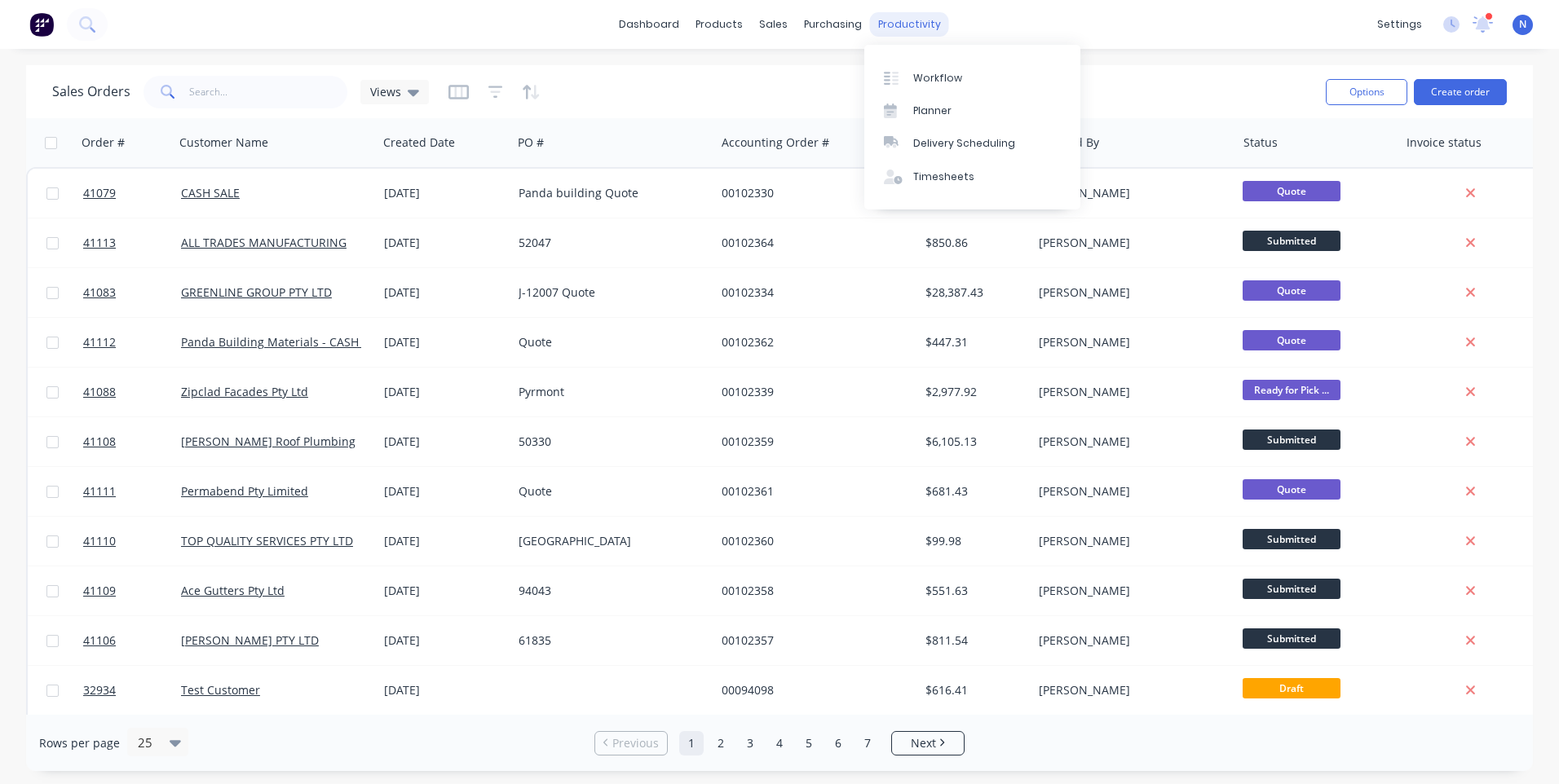
click at [900, 15] on div "productivity" at bounding box center [910, 25] width 79 height 25
click at [938, 75] on div "Workflow" at bounding box center [937, 78] width 49 height 15
